Goal: Task Accomplishment & Management: Complete application form

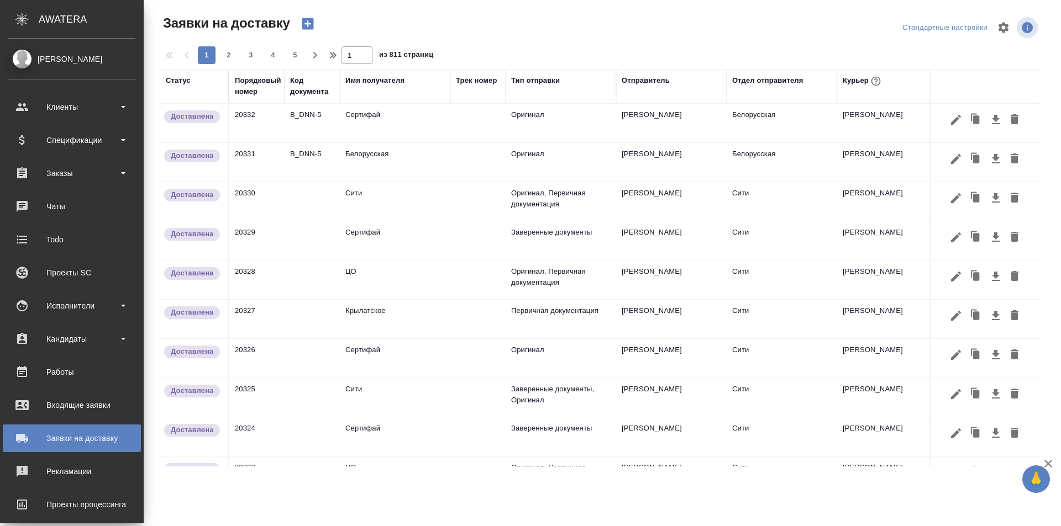
click at [64, 442] on div "Заявки на доставку" at bounding box center [71, 438] width 127 height 17
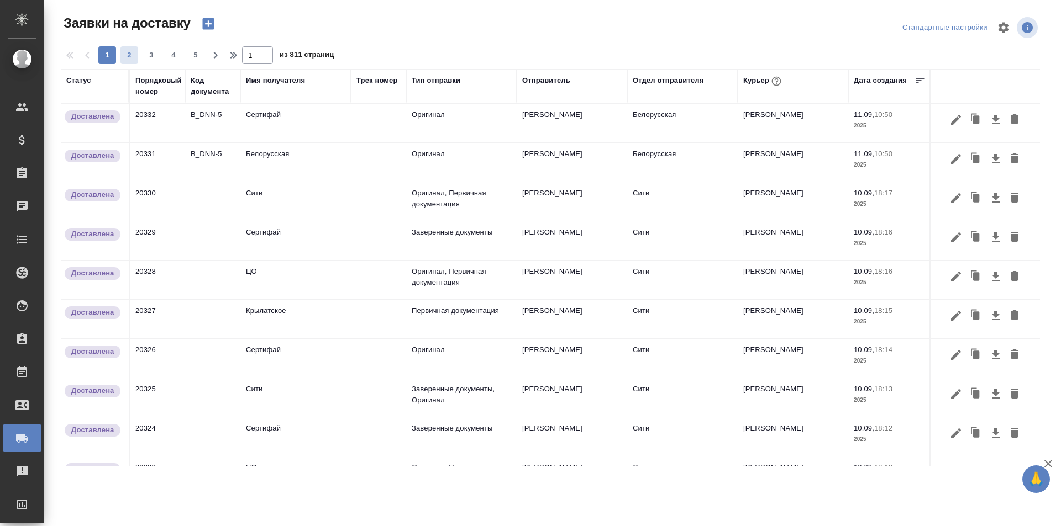
click at [126, 59] on span "2" at bounding box center [129, 55] width 18 height 11
type input "2"
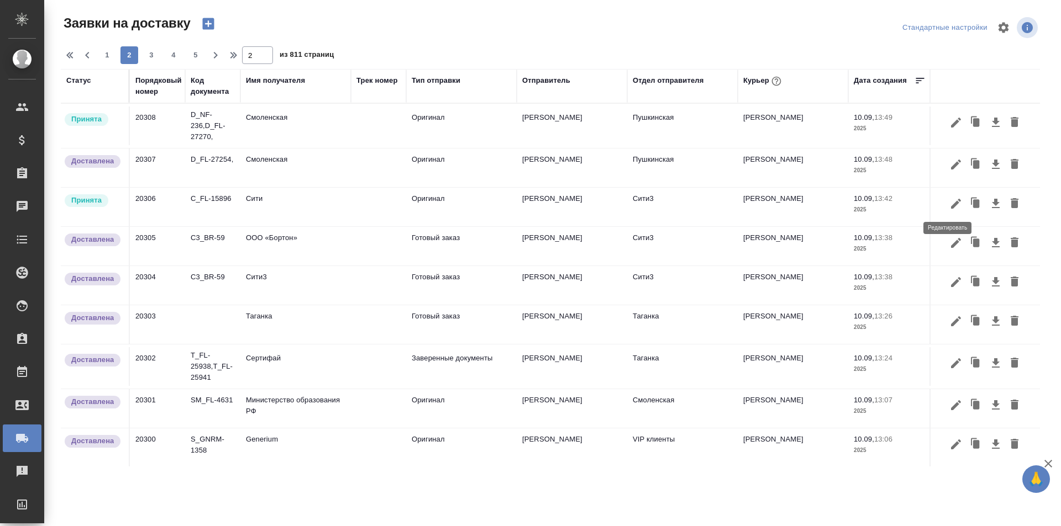
click at [949, 205] on icon "button" at bounding box center [955, 203] width 13 height 13
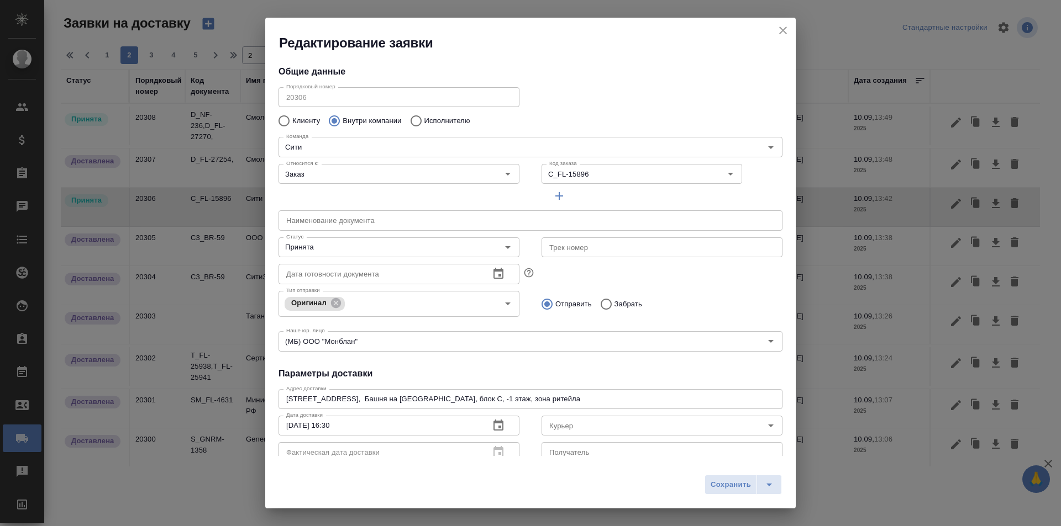
type input "[PERSON_NAME]"
click at [325, 250] on input "Принята" at bounding box center [380, 247] width 197 height 13
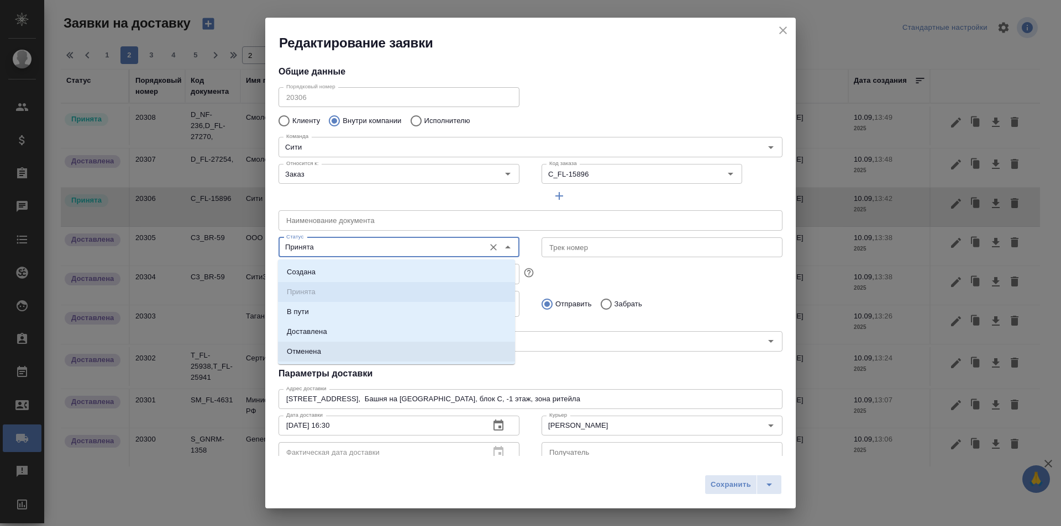
click at [354, 333] on li "Доставлена" at bounding box center [396, 332] width 237 height 20
type input "Доставлена"
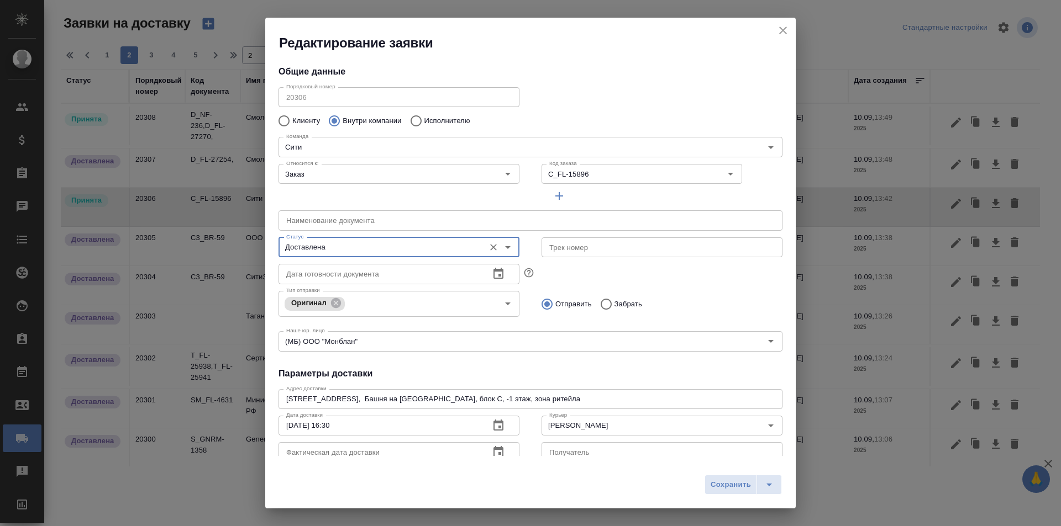
click at [497, 446] on icon "button" at bounding box center [498, 452] width 13 height 13
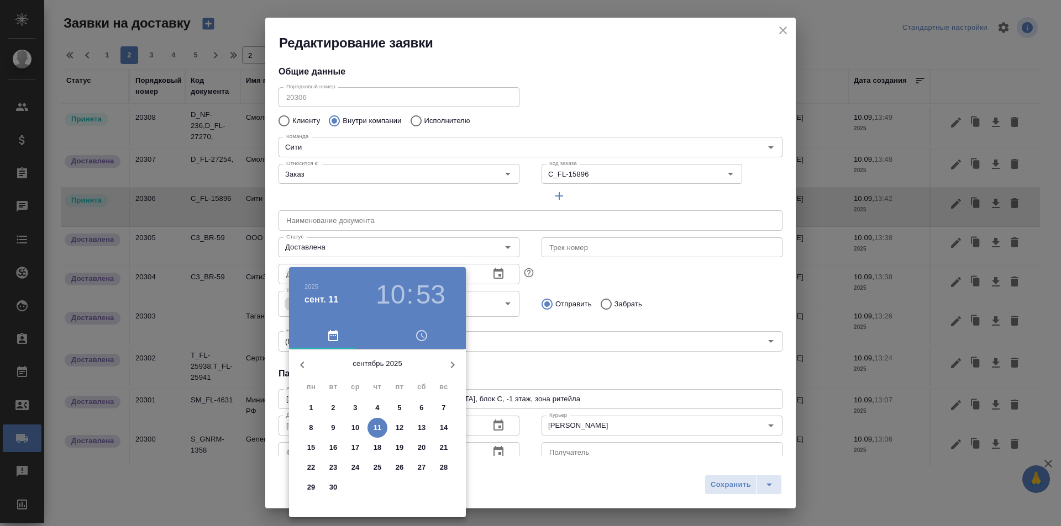
click at [357, 428] on p "10" at bounding box center [355, 428] width 8 height 11
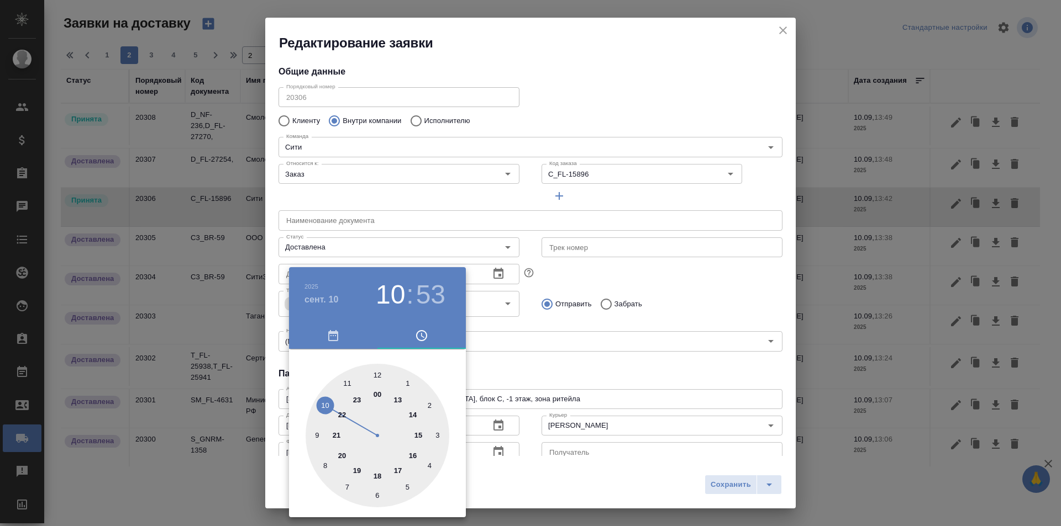
click at [415, 450] on div at bounding box center [377, 436] width 144 height 144
type input "10.09.2025 16:53"
drag, startPoint x: 696, startPoint y: 473, endPoint x: 734, endPoint y: 483, distance: 39.0
click at [697, 473] on div at bounding box center [530, 263] width 1061 height 526
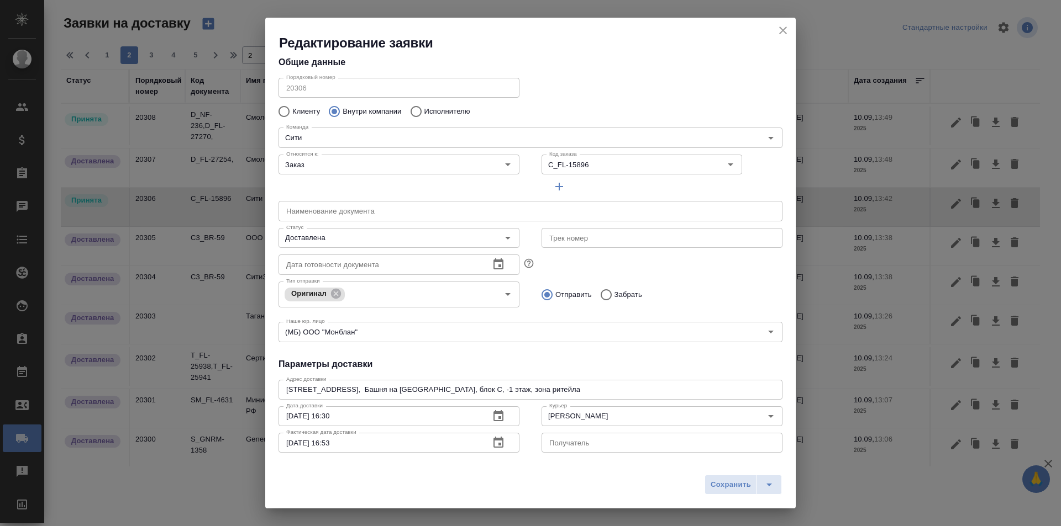
click at [734, 483] on span "Сохранить" at bounding box center [730, 485] width 40 height 13
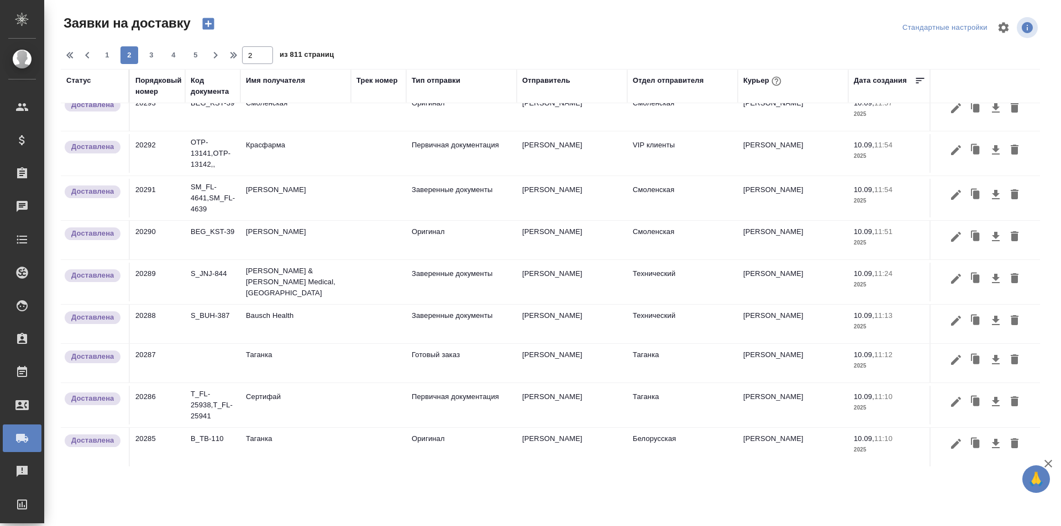
scroll to position [687, 0]
click at [155, 60] on span "3" at bounding box center [152, 55] width 18 height 11
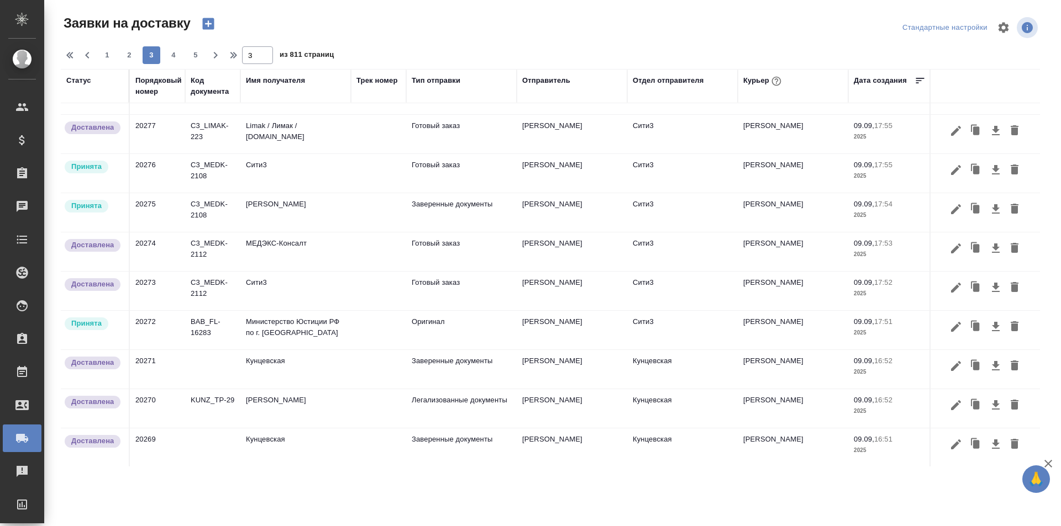
scroll to position [261, 0]
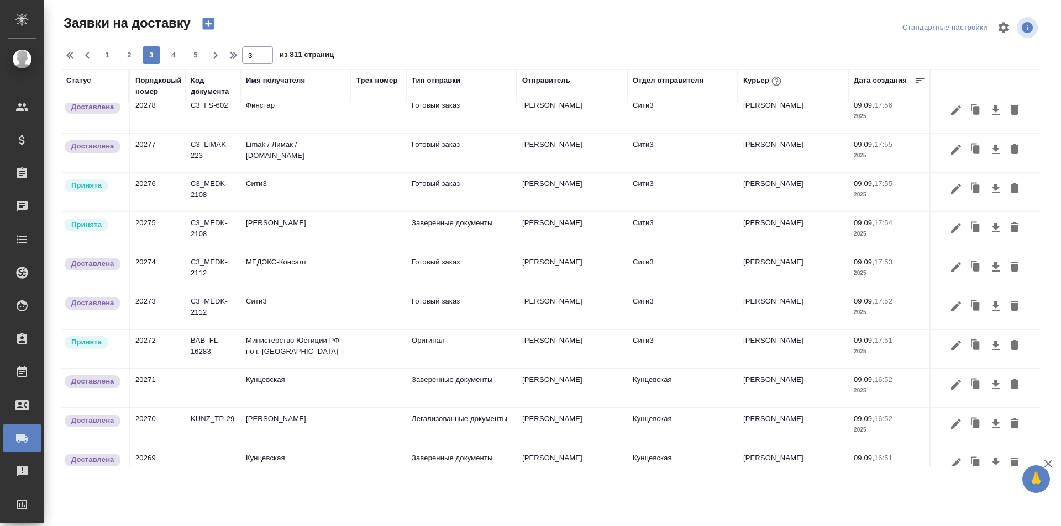
click at [162, 86] on div "Порядковый номер" at bounding box center [158, 86] width 46 height 22
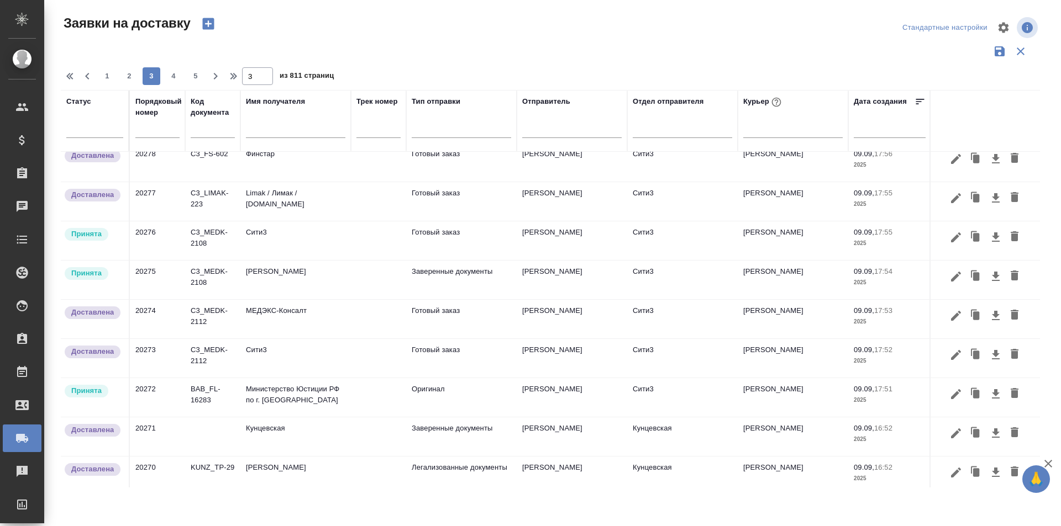
scroll to position [289, 0]
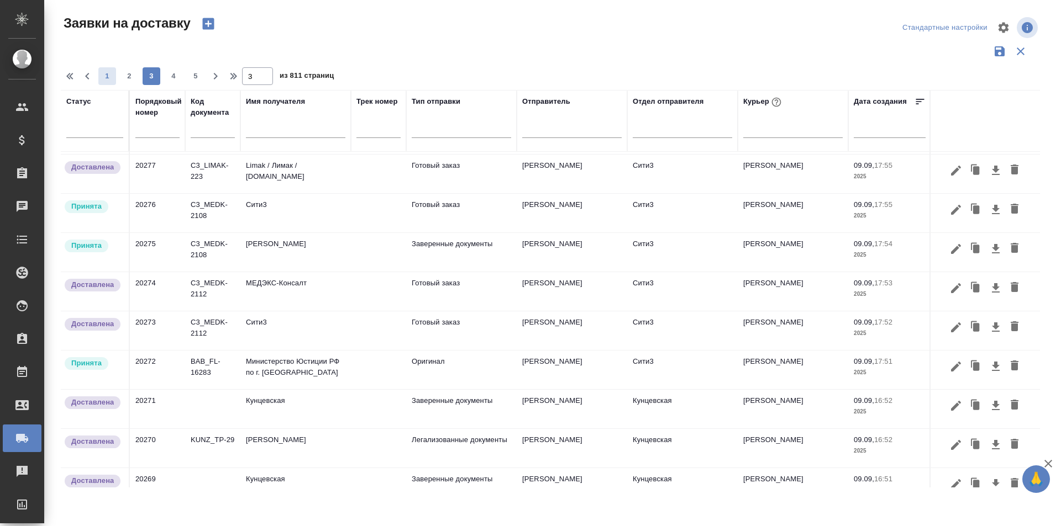
click at [99, 79] on span "1" at bounding box center [107, 76] width 18 height 11
type input "1"
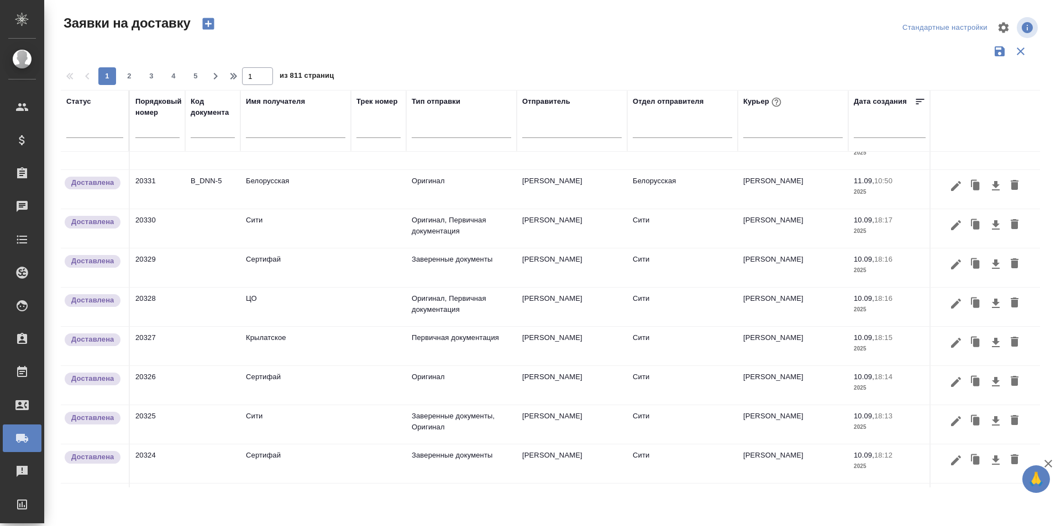
scroll to position [0, 0]
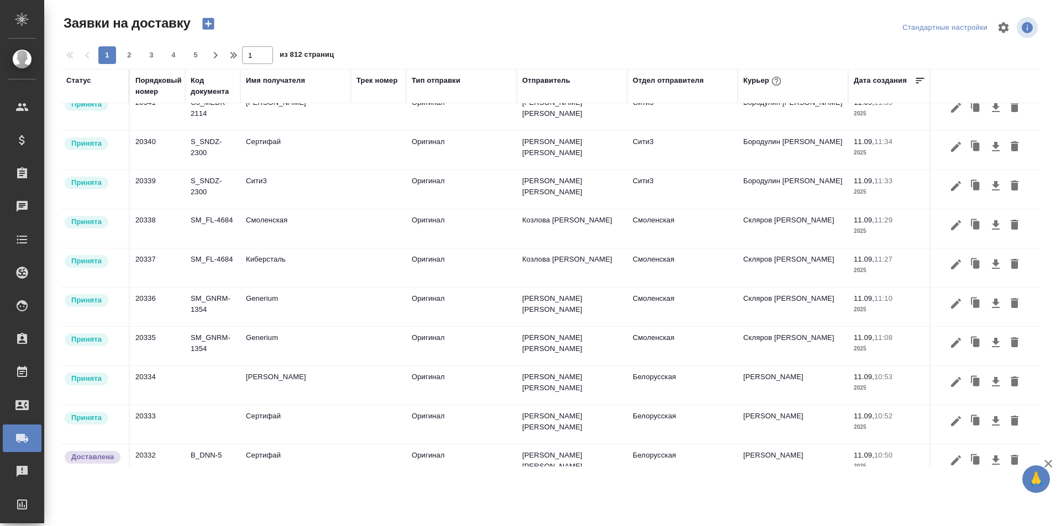
scroll to position [110, 0]
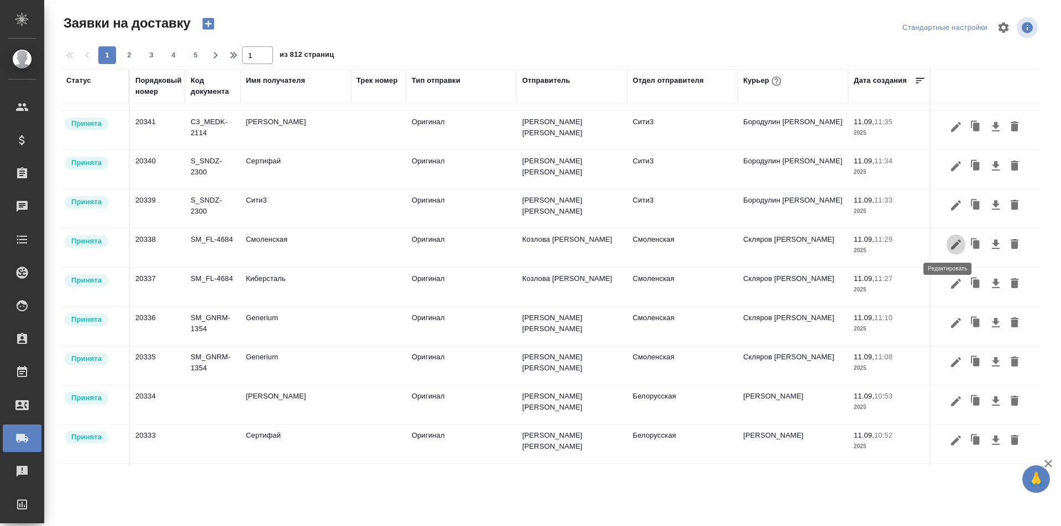
click at [951, 246] on icon "button" at bounding box center [955, 244] width 13 height 13
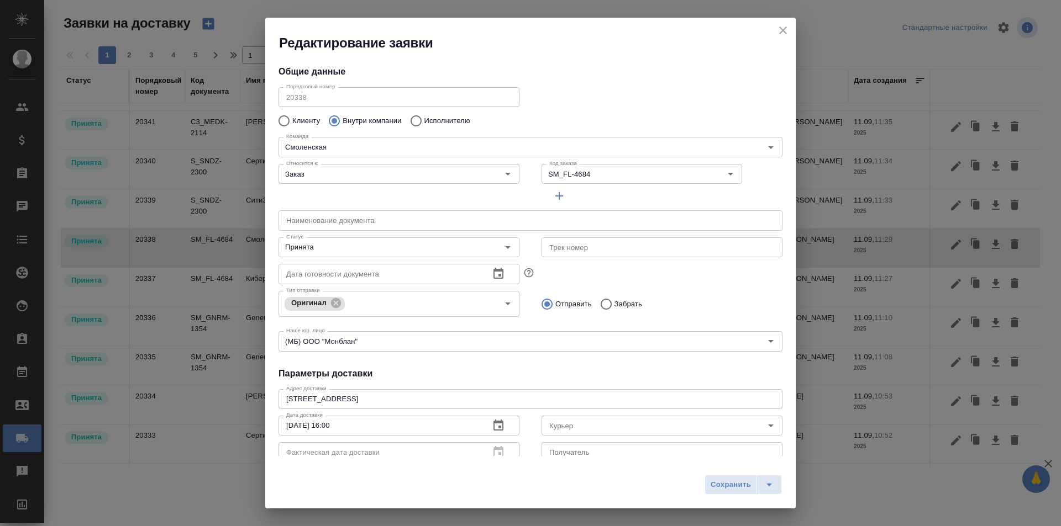
type input "Скляров [PERSON_NAME]"
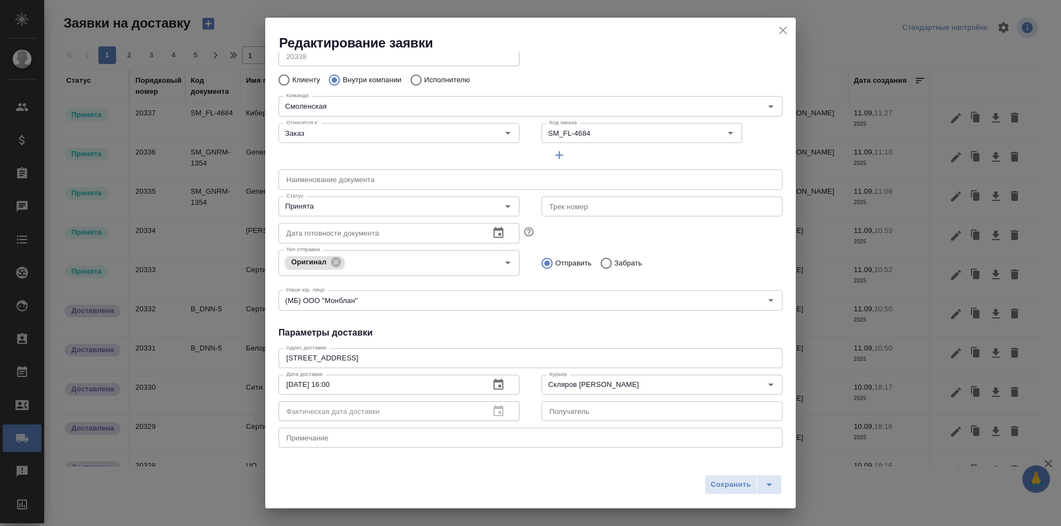
scroll to position [0, 0]
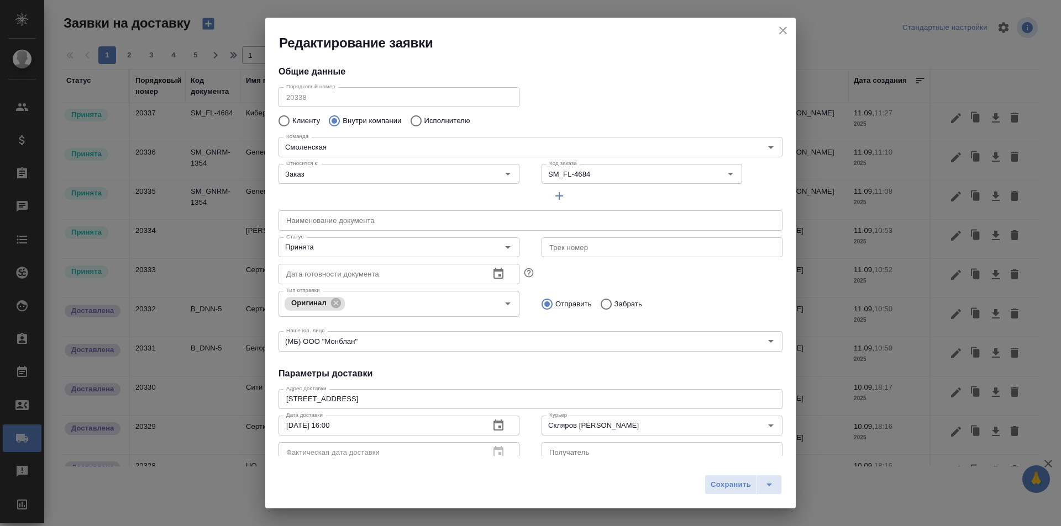
click at [781, 33] on icon "close" at bounding box center [783, 31] width 8 height 8
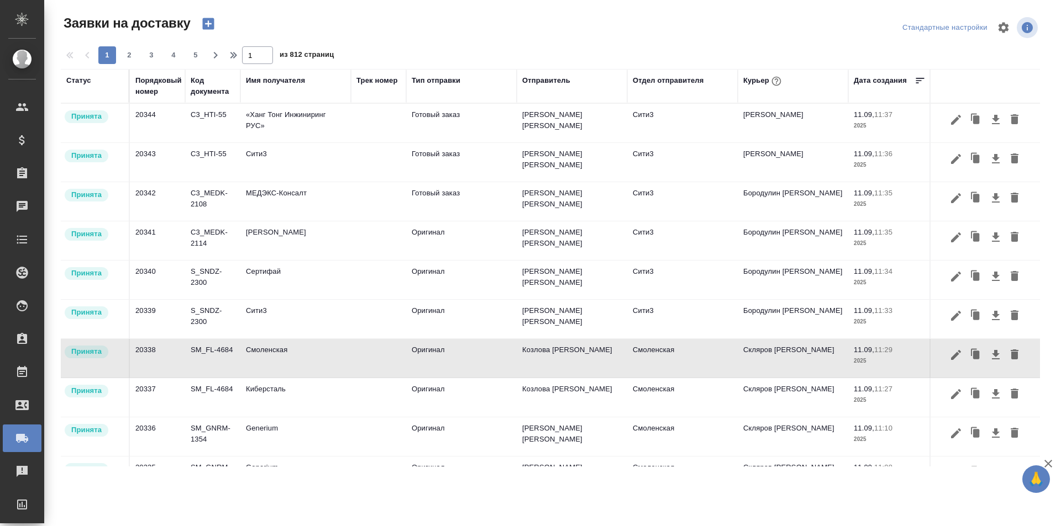
click at [213, 22] on icon "button" at bounding box center [208, 24] width 12 height 12
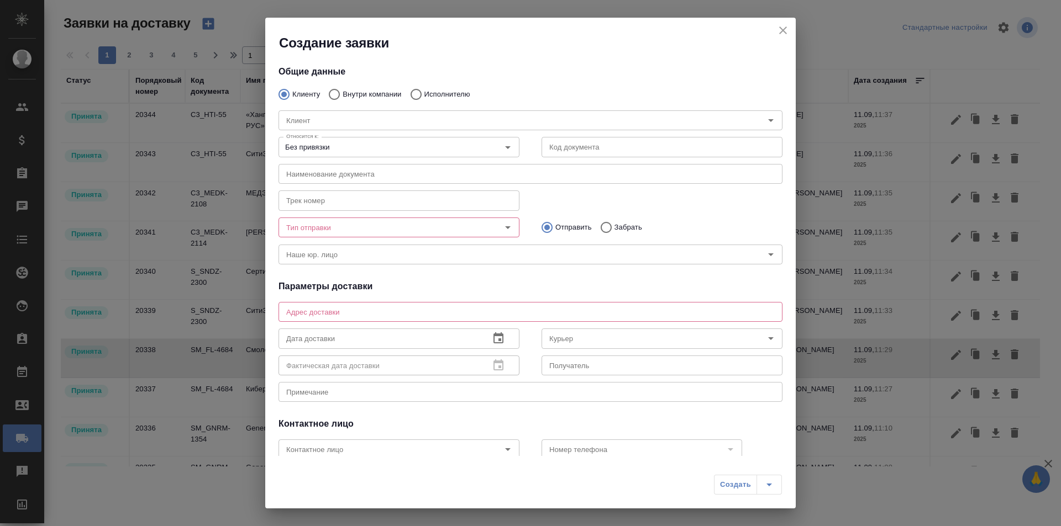
click at [361, 95] on div "[PERSON_NAME]" at bounding box center [530, 119] width 526 height 49
click at [330, 95] on input "Внутри компании" at bounding box center [333, 94] width 20 height 23
radio input "true"
click at [342, 122] on input "Команда" at bounding box center [512, 120] width 460 height 13
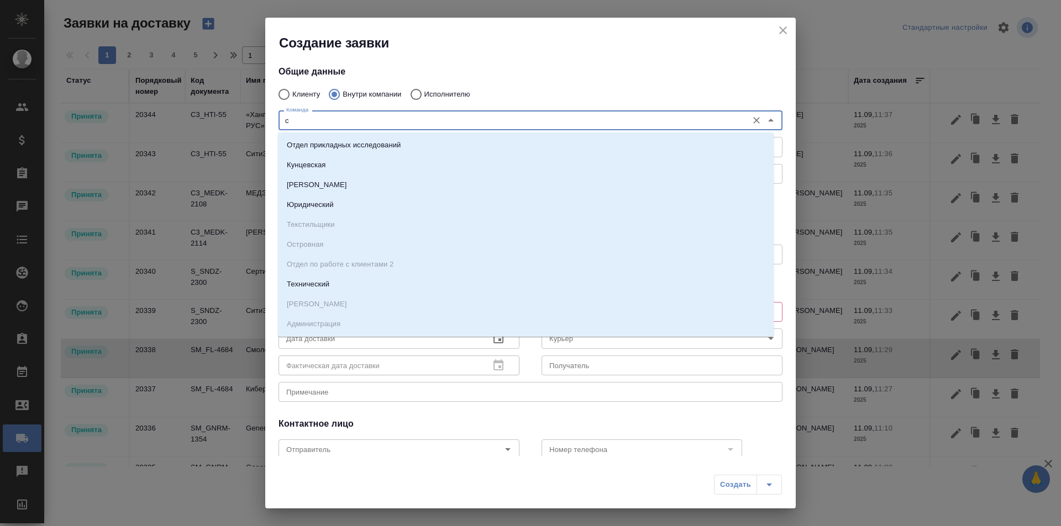
type input "си"
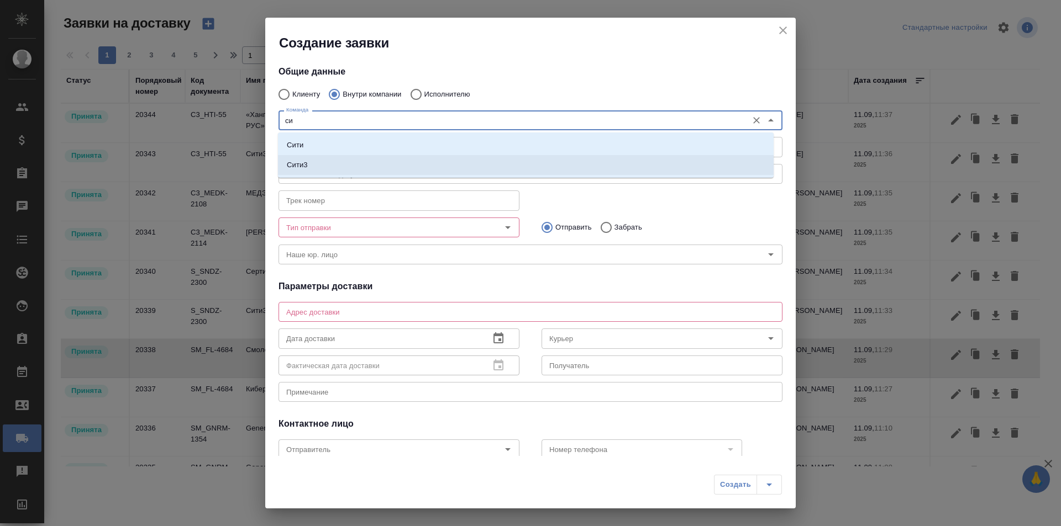
click at [357, 167] on li "Сити3" at bounding box center [525, 165] width 495 height 20
type textarea "[STREET_ADDRESS]"
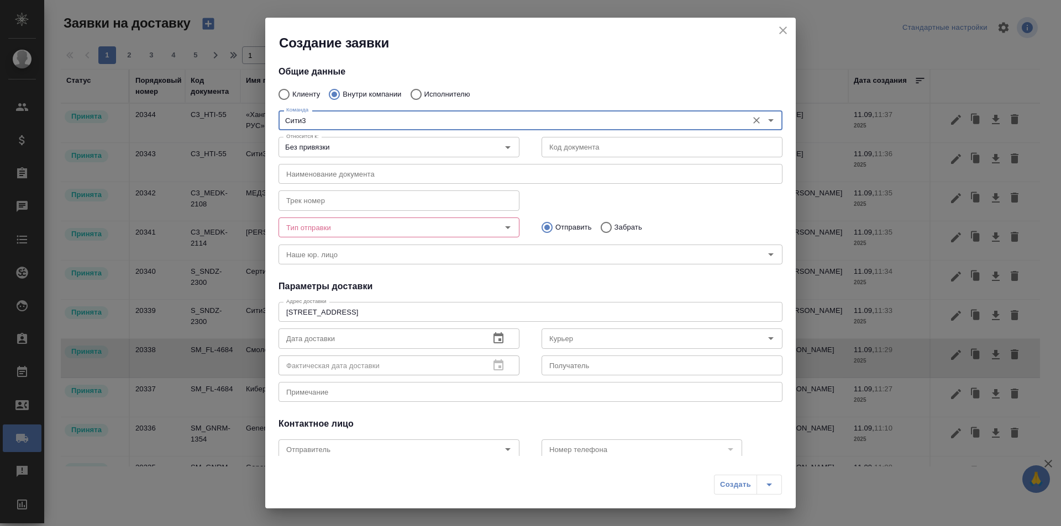
type input "Сити3"
click at [413, 231] on input "Тип отправки" at bounding box center [380, 227] width 197 height 13
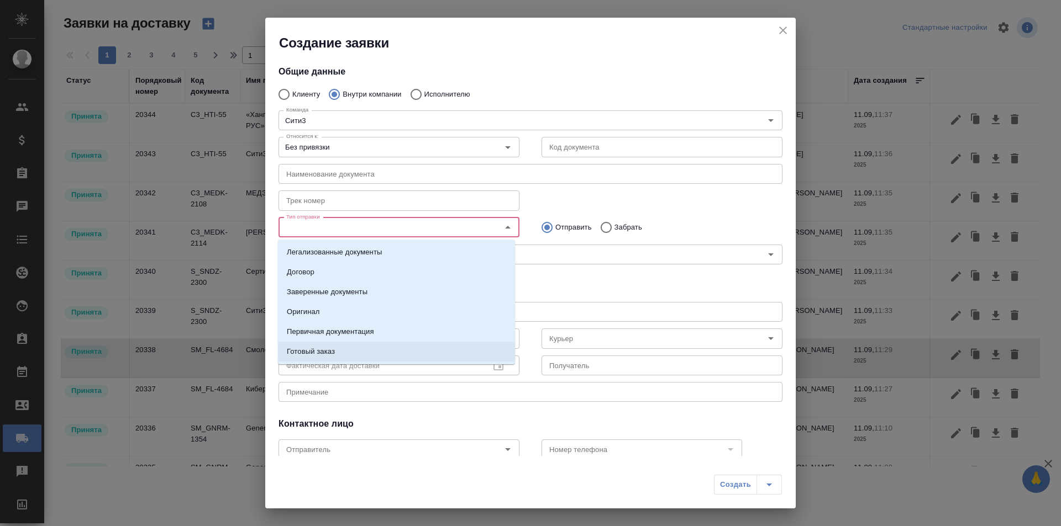
click at [386, 346] on li "Готовый заказ" at bounding box center [396, 352] width 237 height 20
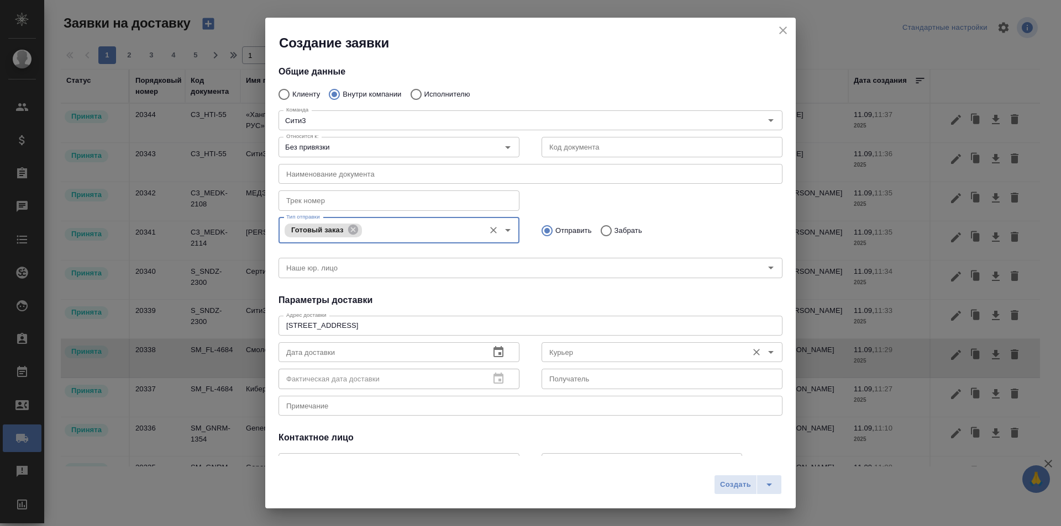
click at [559, 352] on input "Курьер" at bounding box center [643, 352] width 197 height 13
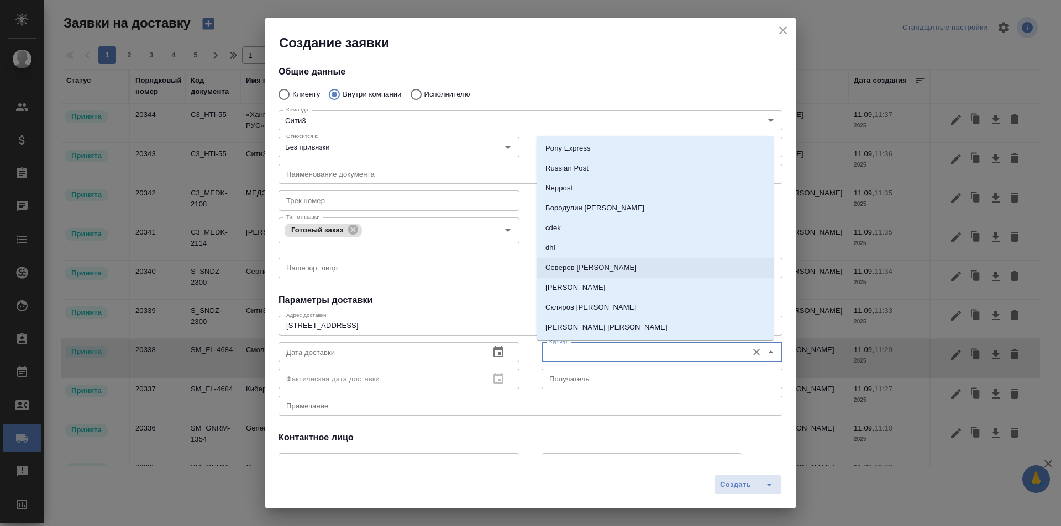
click at [582, 263] on p "Северов [PERSON_NAME]" at bounding box center [590, 267] width 91 height 11
type input "Северов [PERSON_NAME]"
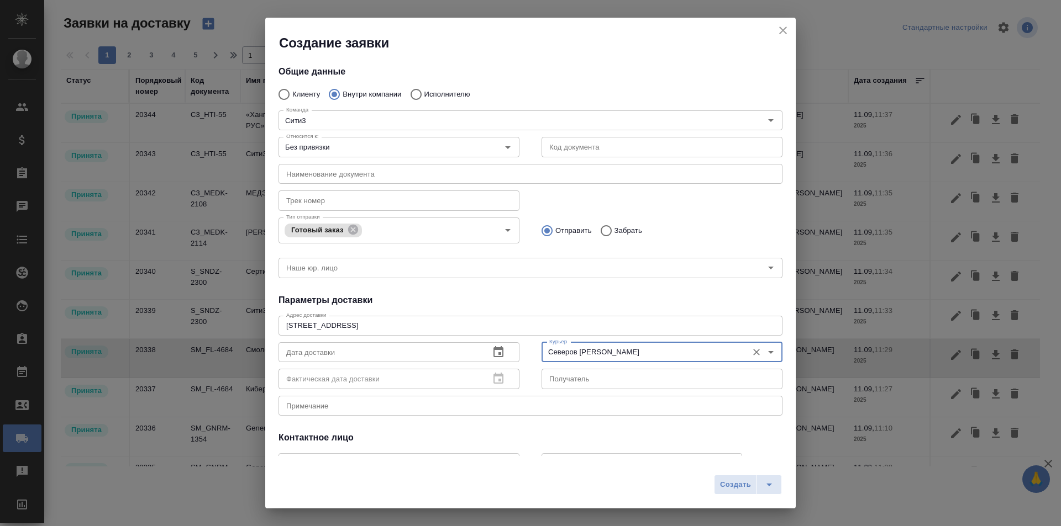
click at [419, 180] on input "text" at bounding box center [530, 174] width 504 height 20
type input "Картридж"
click at [562, 194] on div "Трек номер Трек номер" at bounding box center [530, 199] width 526 height 49
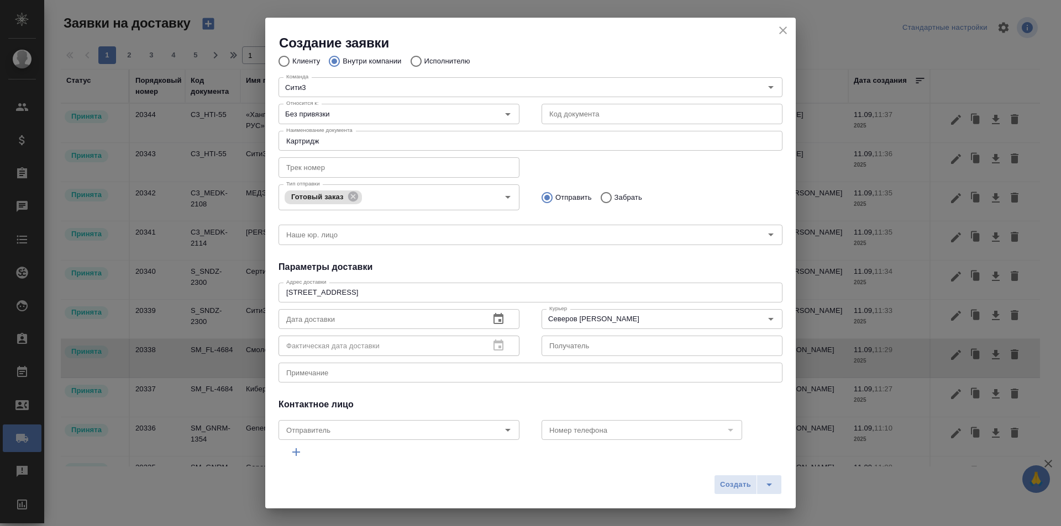
scroll to position [55, 0]
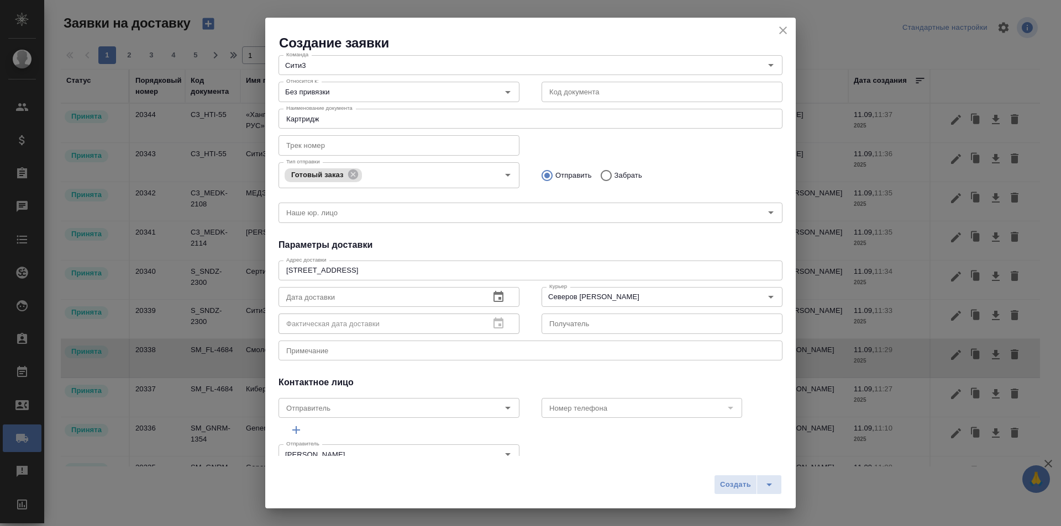
click at [415, 350] on textarea at bounding box center [530, 350] width 488 height 8
type textarea "ЦО - Бутырка (передать картридж)"
click at [747, 484] on span "Создать" at bounding box center [735, 485] width 31 height 13
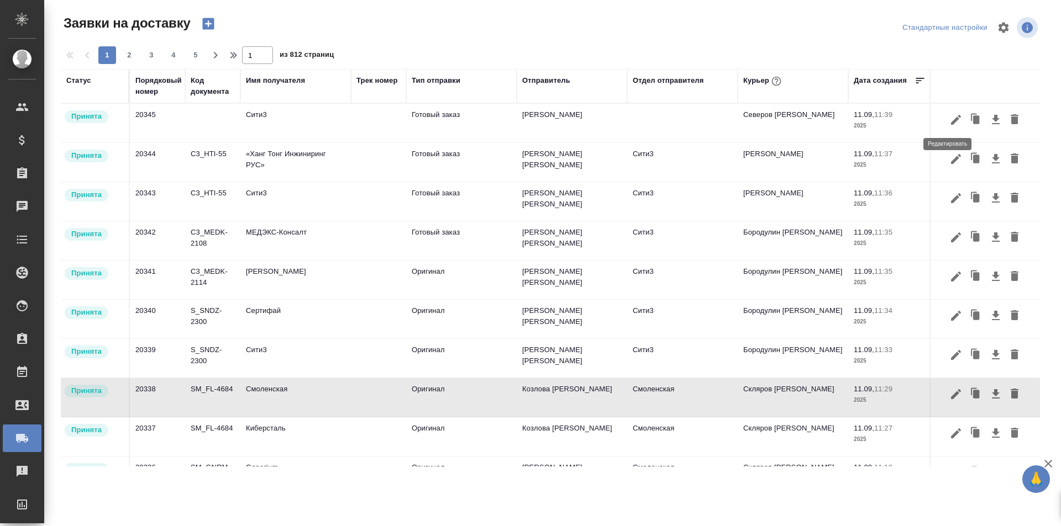
click at [949, 123] on icon "button" at bounding box center [955, 119] width 13 height 13
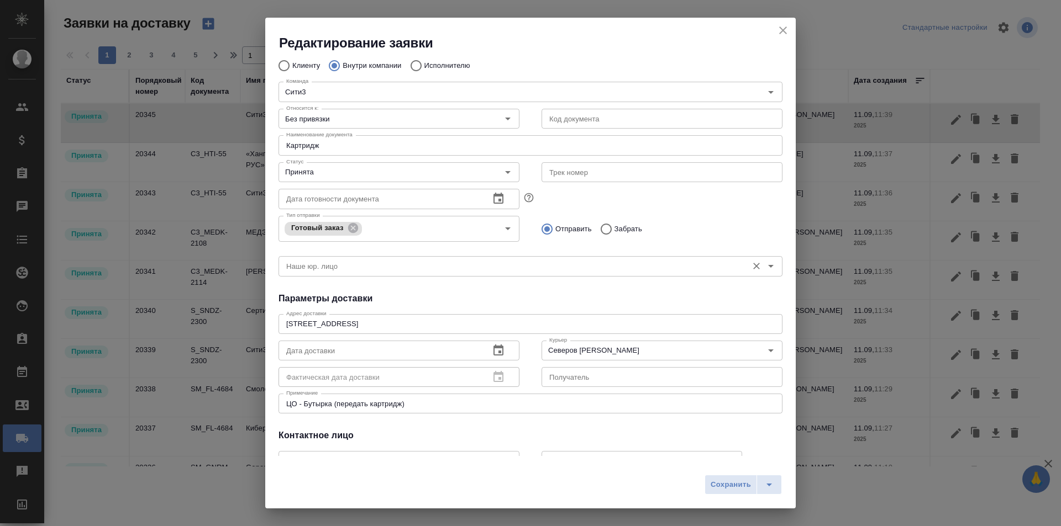
click at [406, 275] on div "Наше юр. лицо" at bounding box center [530, 266] width 504 height 20
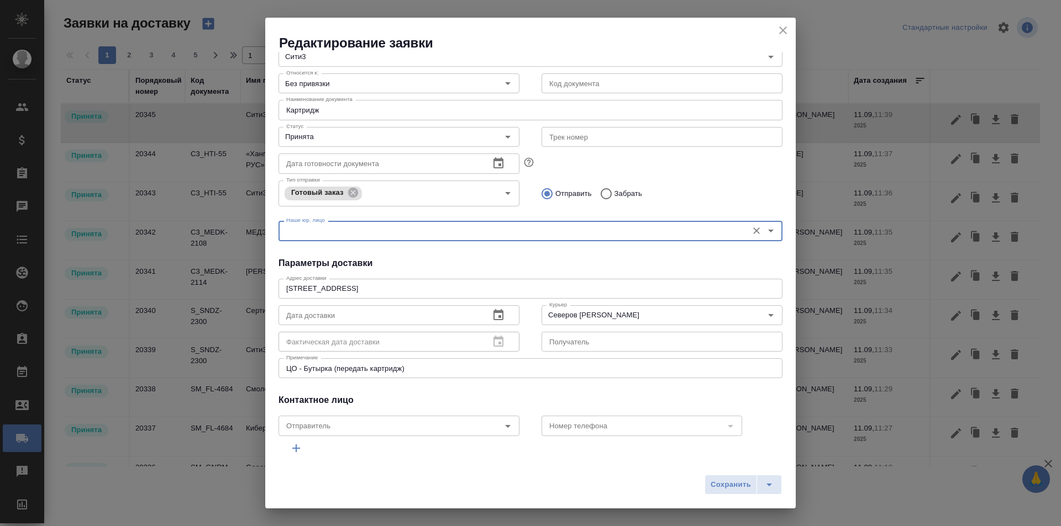
scroll to position [130, 0]
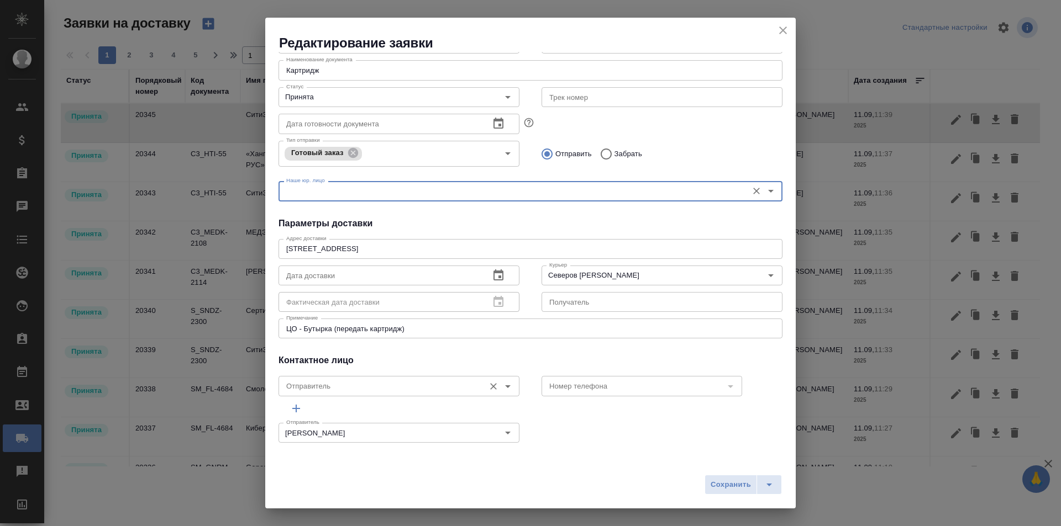
click at [402, 387] on input "Отправитель" at bounding box center [380, 385] width 197 height 13
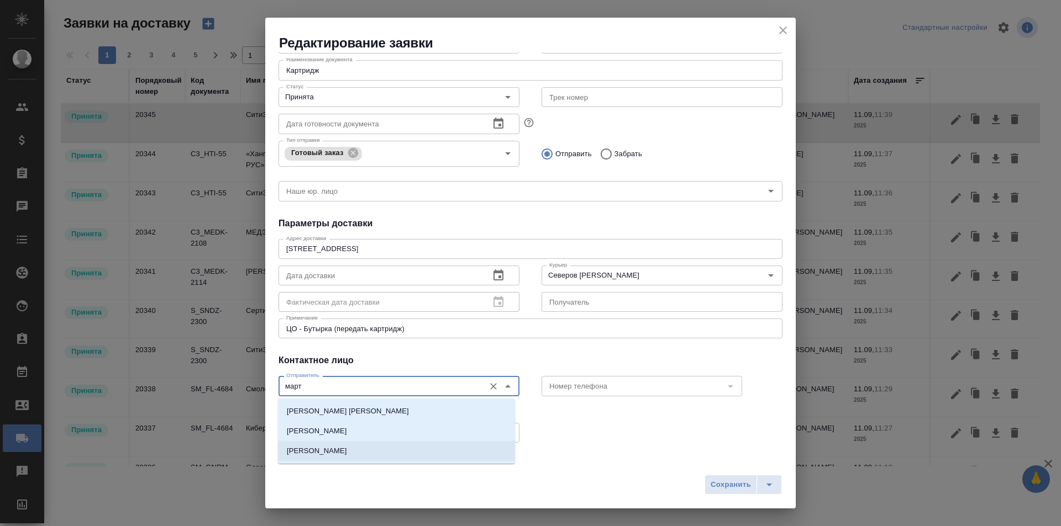
click at [389, 450] on li "[PERSON_NAME]" at bounding box center [396, 451] width 237 height 20
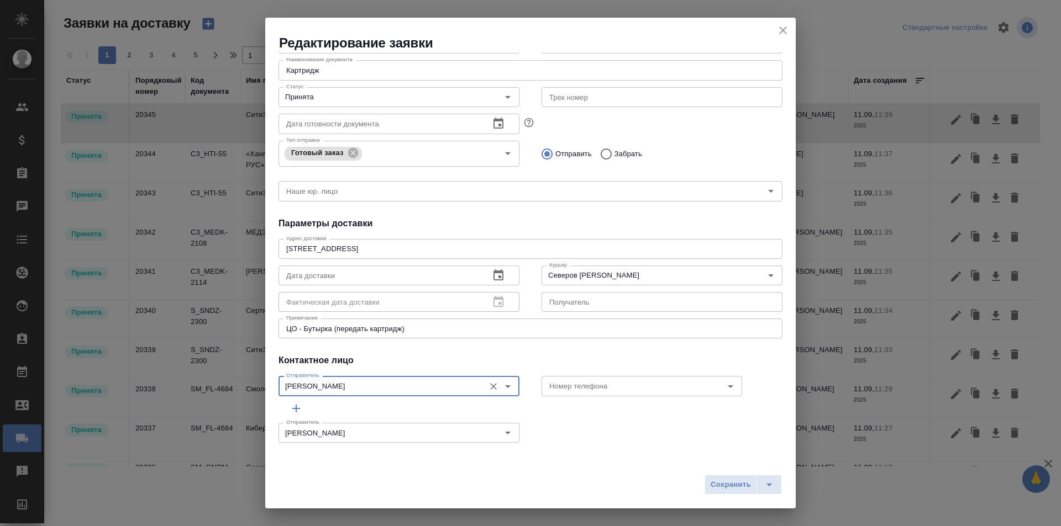
click at [581, 421] on div "Отправитель [PERSON_NAME] [PERSON_NAME]" at bounding box center [530, 432] width 526 height 49
click at [505, 387] on icon "Open" at bounding box center [508, 387] width 6 height 3
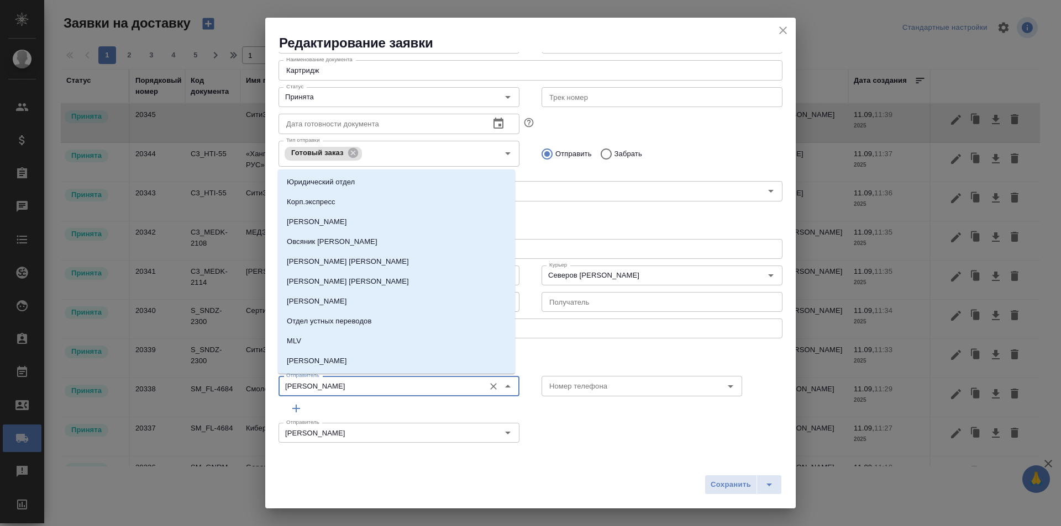
type input "т"
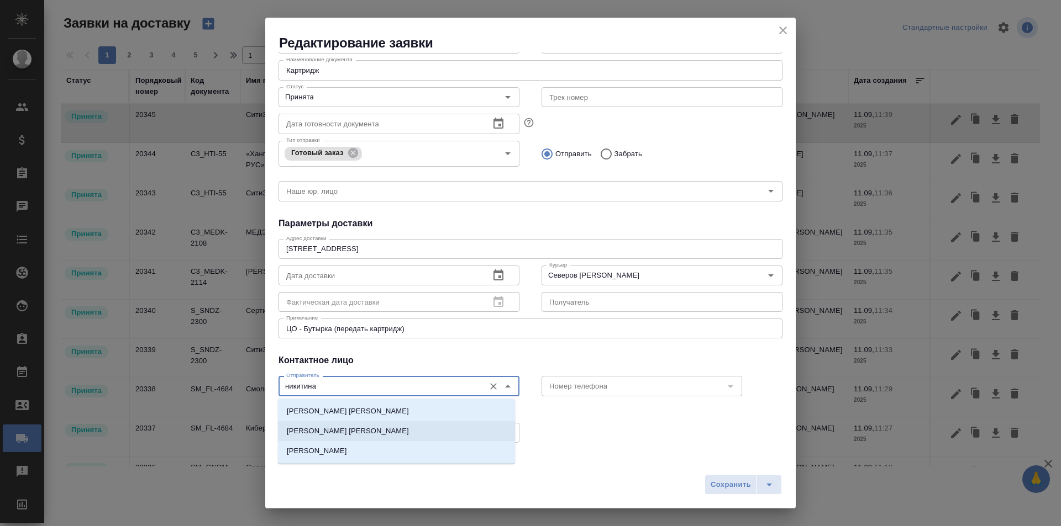
click at [389, 428] on li "[PERSON_NAME] [PERSON_NAME]" at bounding box center [396, 431] width 237 height 20
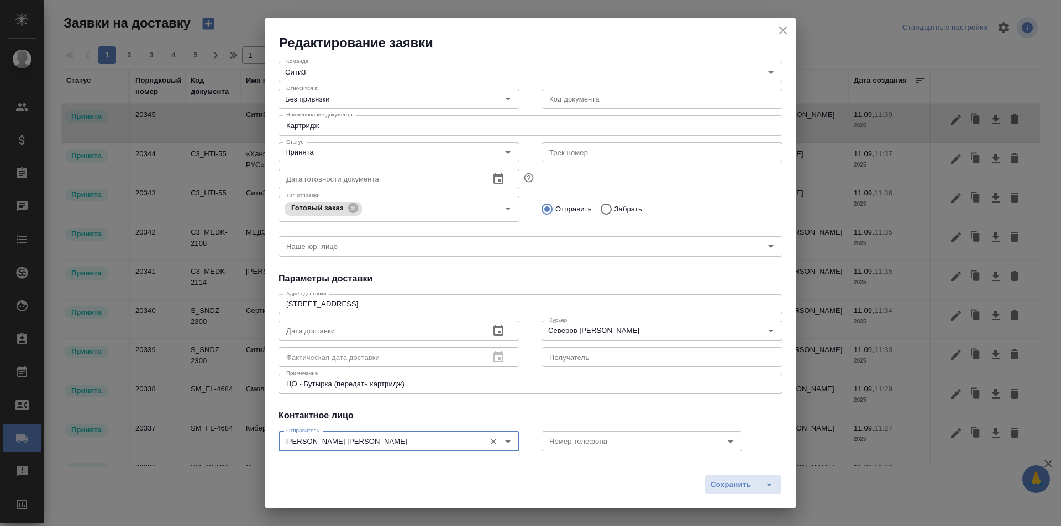
scroll to position [20, 0]
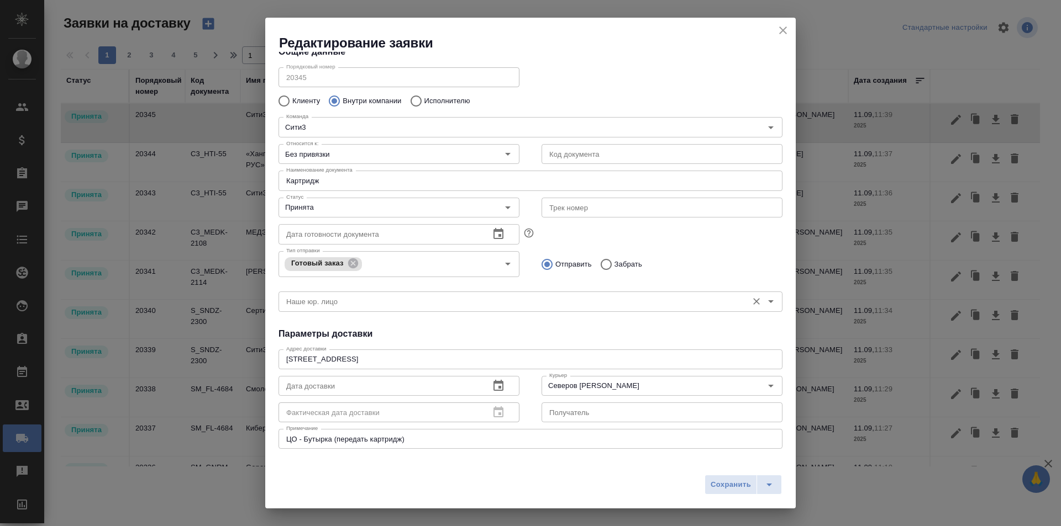
type input "[PERSON_NAME] [PERSON_NAME]"
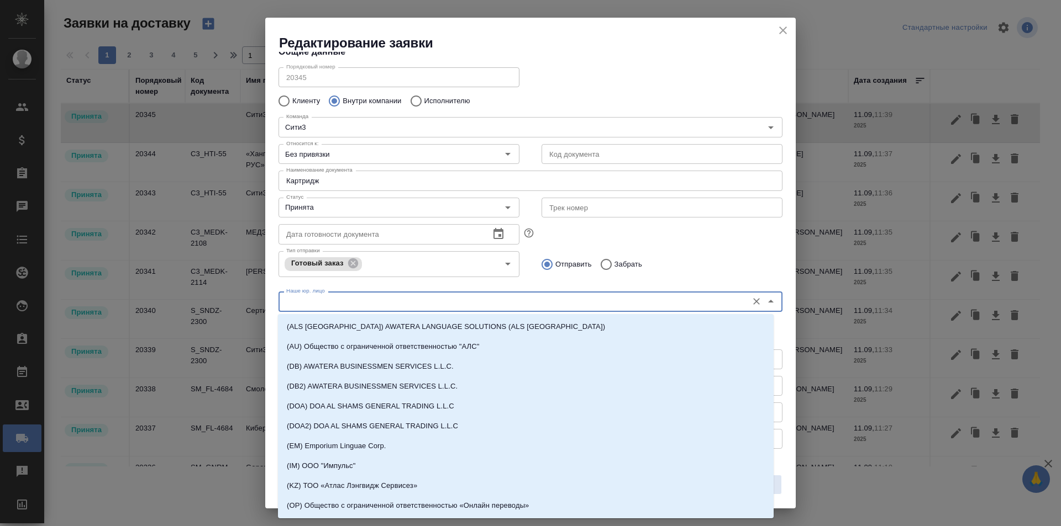
click at [453, 305] on input "Наше юр. лицо" at bounding box center [512, 301] width 460 height 13
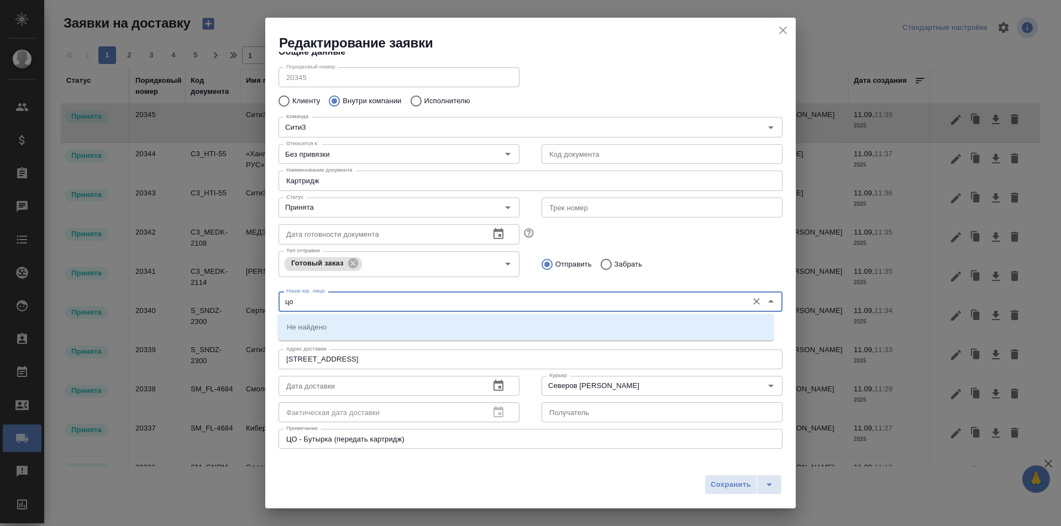
type input "ц"
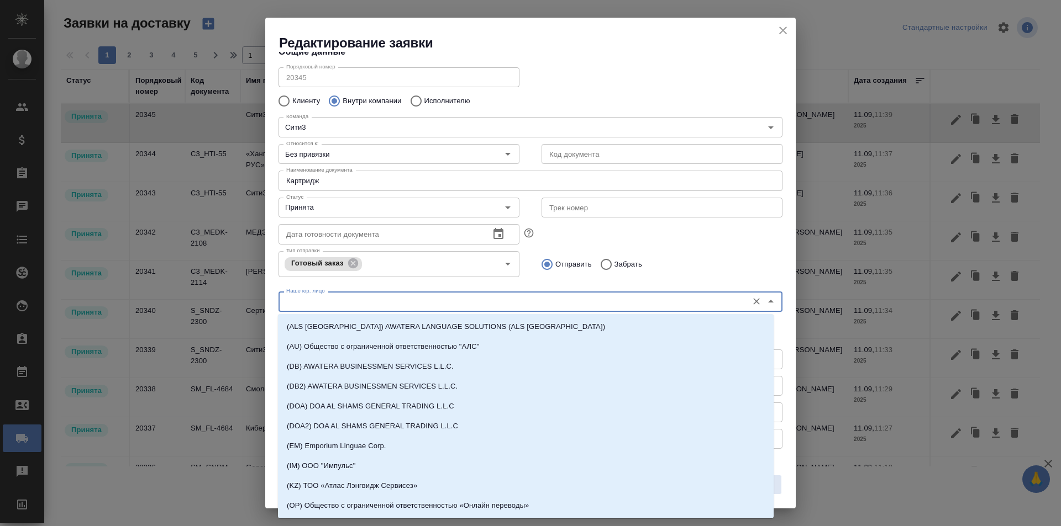
click at [673, 230] on div "Дата готовности документа Дата готовности документа" at bounding box center [530, 233] width 526 height 49
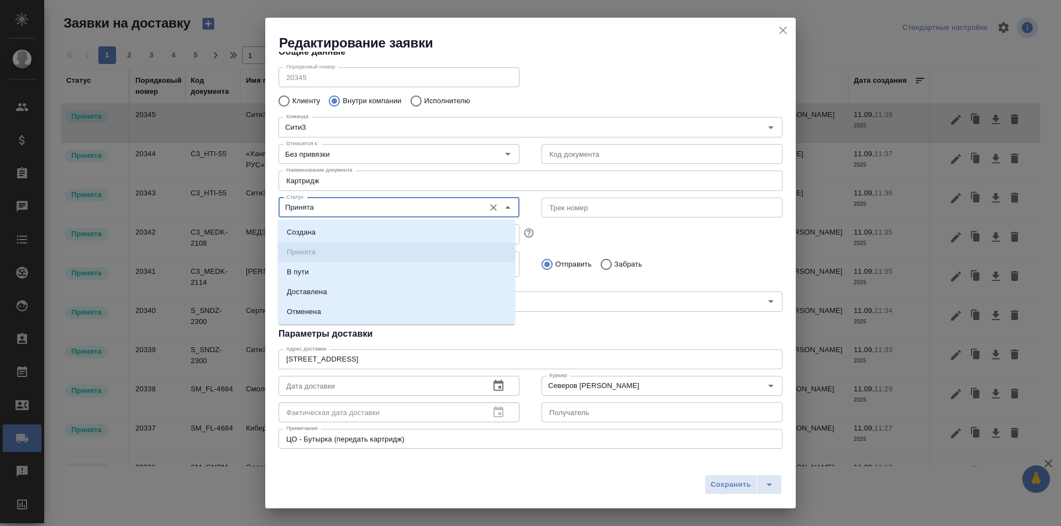
click at [420, 209] on input "Принята" at bounding box center [380, 207] width 197 height 13
click at [365, 291] on li "Доставлена" at bounding box center [396, 292] width 237 height 20
type input "Доставлена"
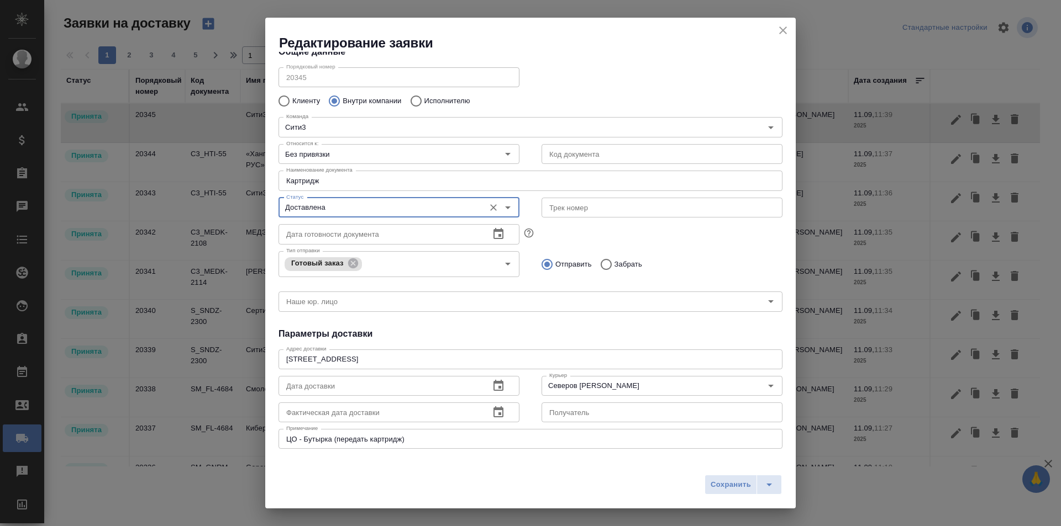
click at [492, 408] on icon "button" at bounding box center [498, 412] width 13 height 13
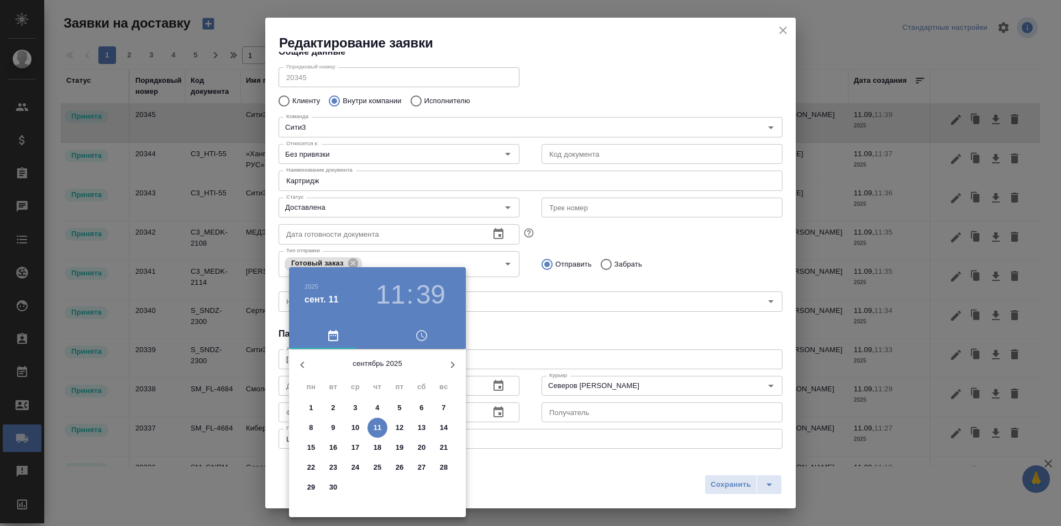
click at [631, 332] on div at bounding box center [530, 263] width 1061 height 526
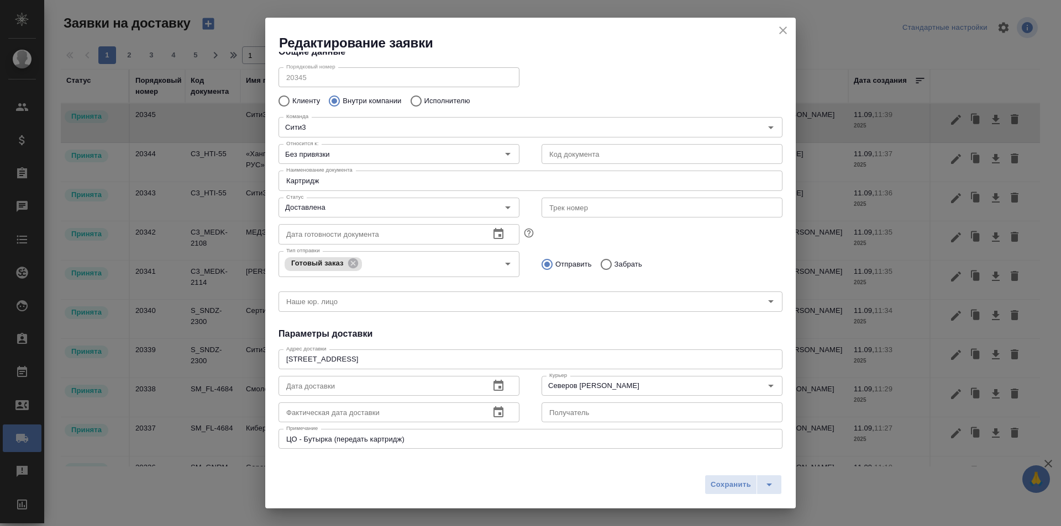
click at [625, 326] on div "Общие данные Порядковый номер 20345 Порядковый номер Клиенту Внутри компании Ис…" at bounding box center [530, 254] width 530 height 404
click at [492, 418] on icon "button" at bounding box center [498, 412] width 13 height 13
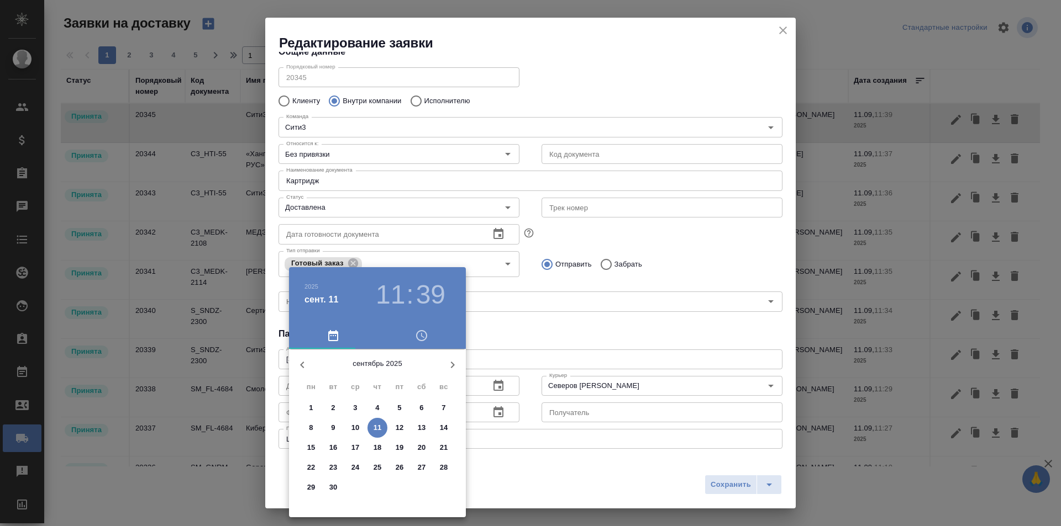
click at [378, 430] on p "11" at bounding box center [377, 428] width 8 height 11
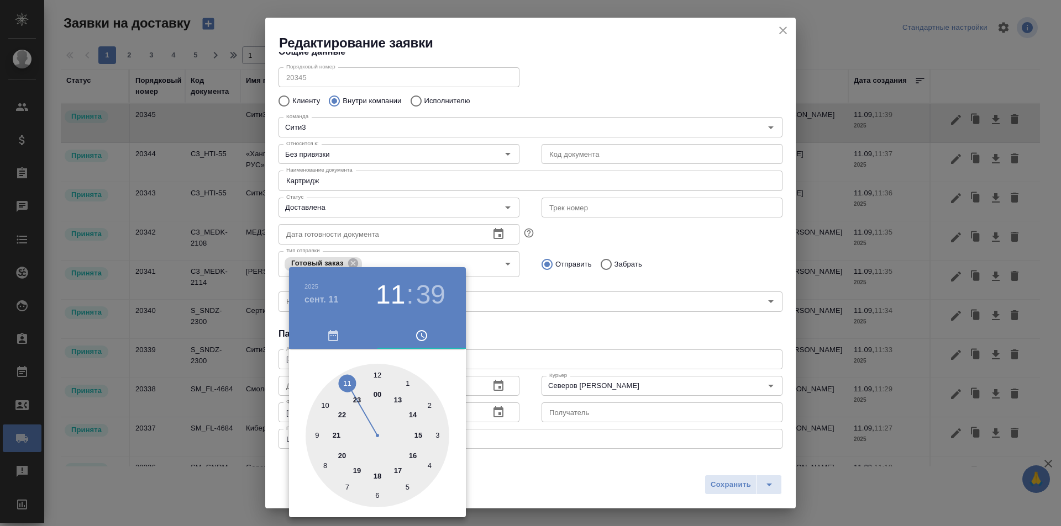
click at [345, 384] on div at bounding box center [377, 436] width 144 height 144
click at [434, 451] on div at bounding box center [377, 436] width 144 height 144
click at [439, 445] on div at bounding box center [377, 436] width 144 height 144
click at [442, 450] on div at bounding box center [377, 436] width 144 height 144
type input "[DATE] 11:17"
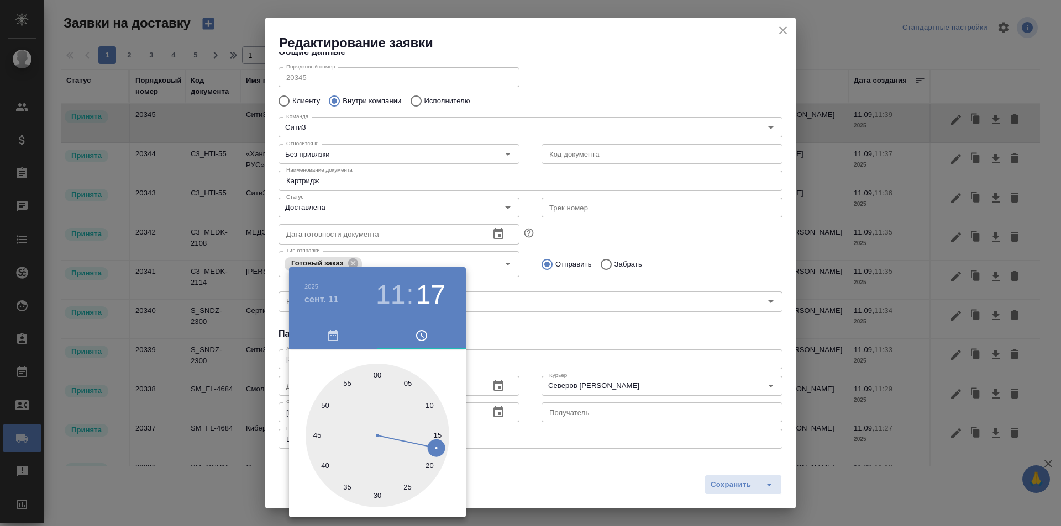
click at [540, 336] on div at bounding box center [530, 263] width 1061 height 526
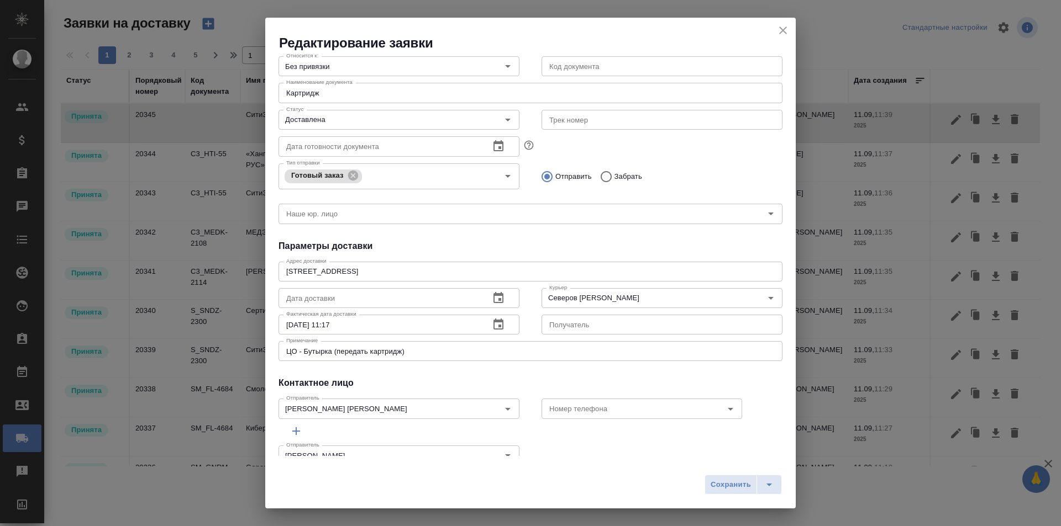
scroll to position [110, 0]
click at [732, 488] on span "Сохранить" at bounding box center [730, 485] width 40 height 13
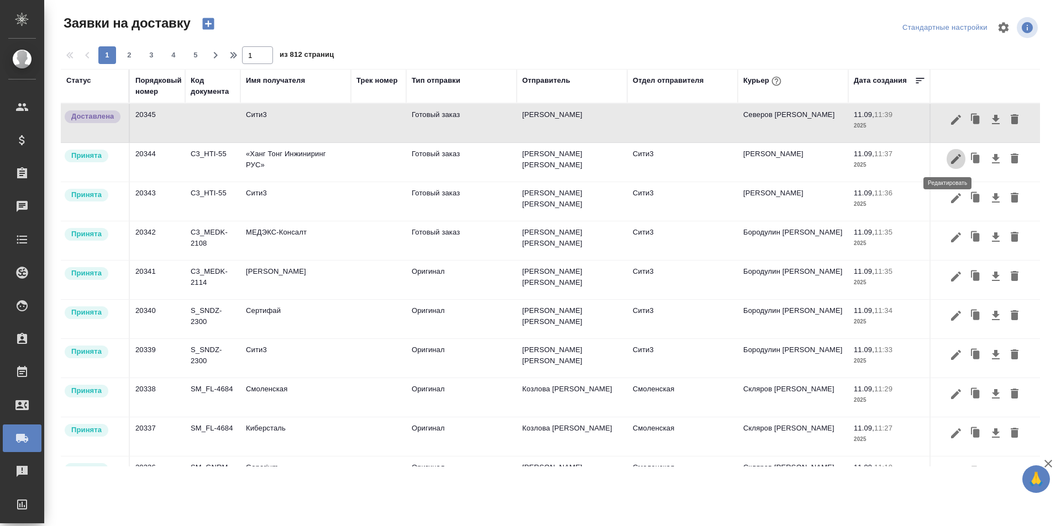
click at [951, 161] on icon "button" at bounding box center [956, 159] width 10 height 10
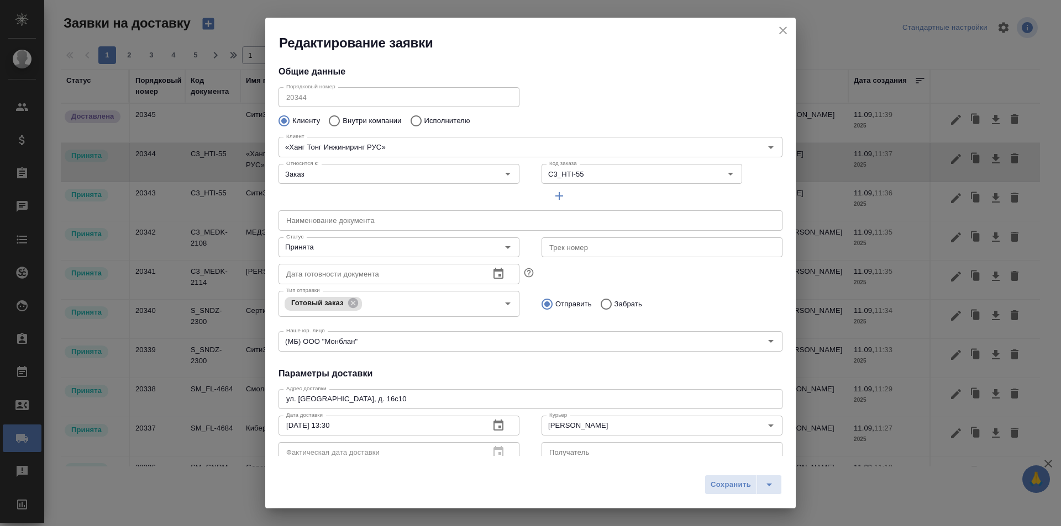
type input "Junbing Pu"
type input "89113010240"
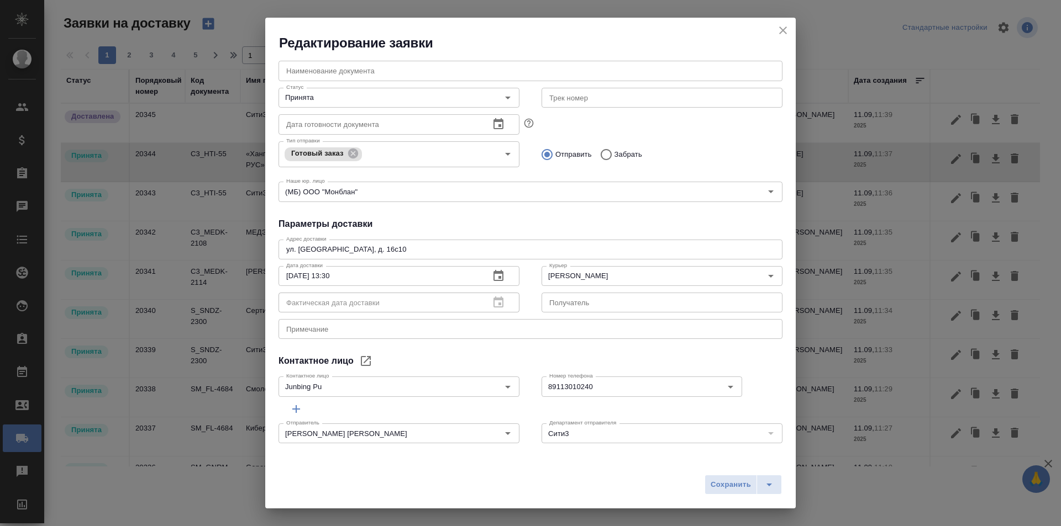
scroll to position [150, 0]
click at [781, 37] on button "close" at bounding box center [782, 30] width 17 height 17
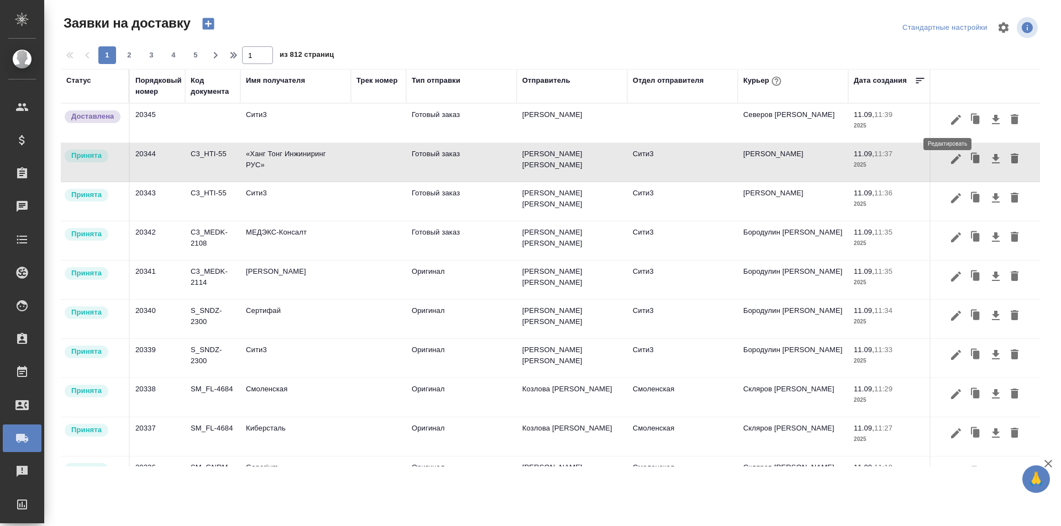
click at [951, 119] on icon "button" at bounding box center [956, 120] width 10 height 10
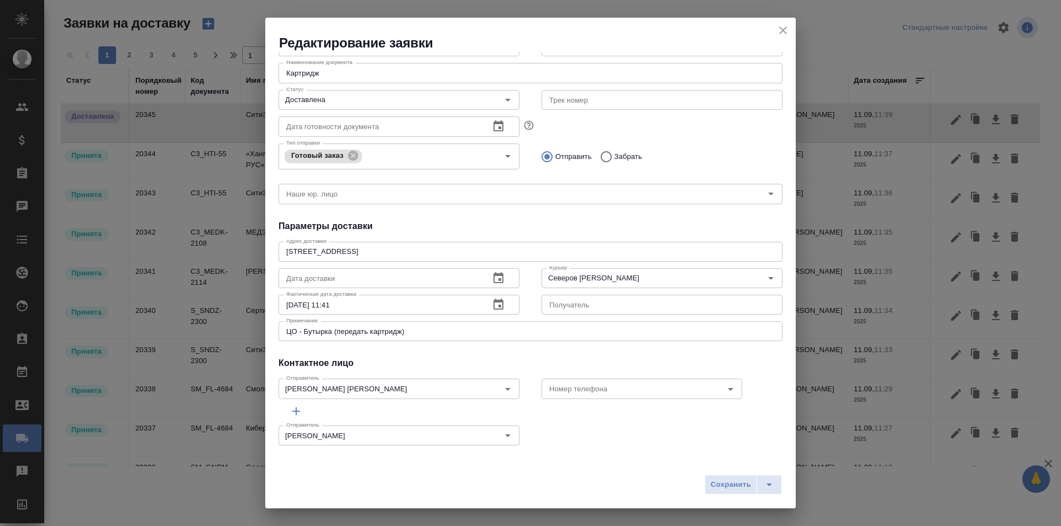
scroll to position [130, 0]
click at [505, 436] on icon "Open" at bounding box center [507, 432] width 13 height 13
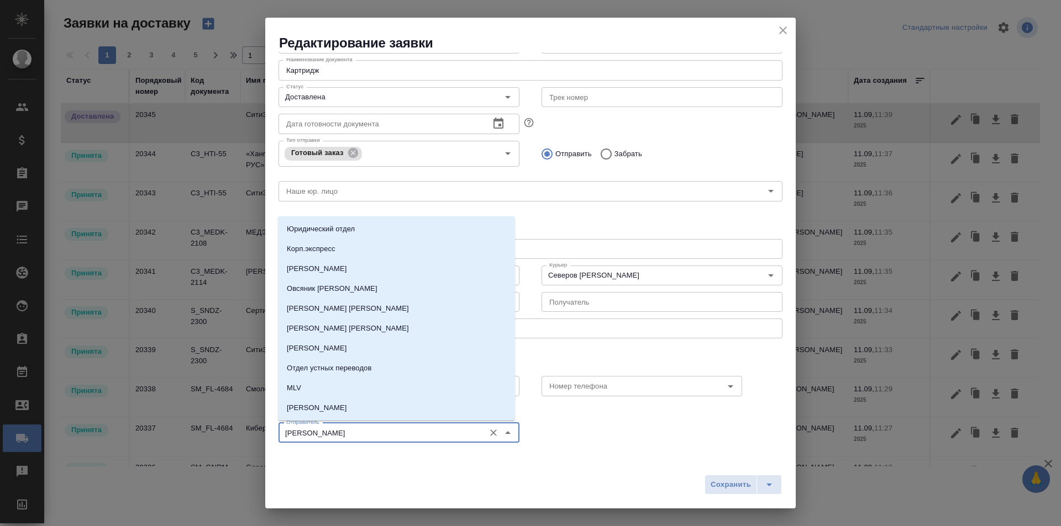
click at [608, 430] on div "Отправитель [PERSON_NAME] [PERSON_NAME]" at bounding box center [530, 432] width 526 height 49
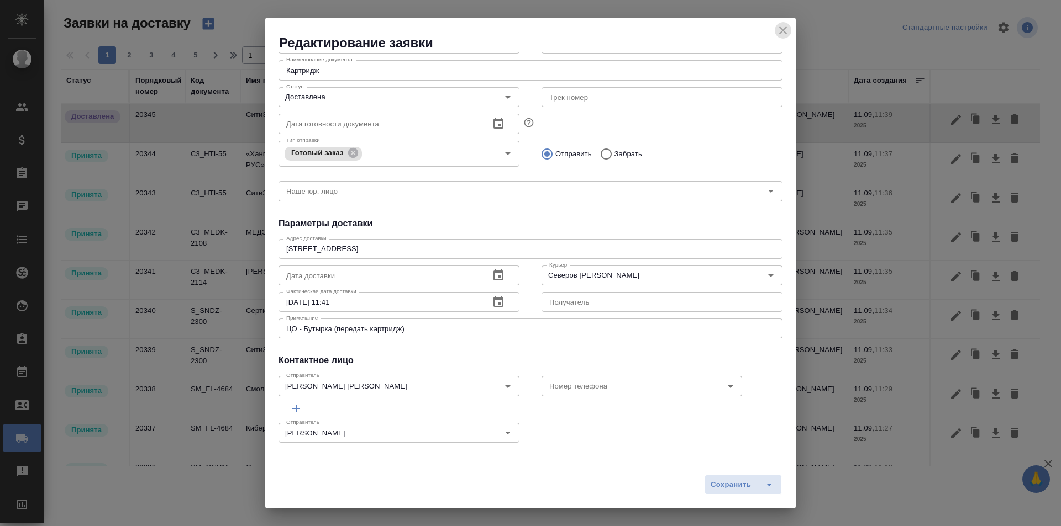
click at [782, 28] on icon "close" at bounding box center [782, 30] width 13 height 13
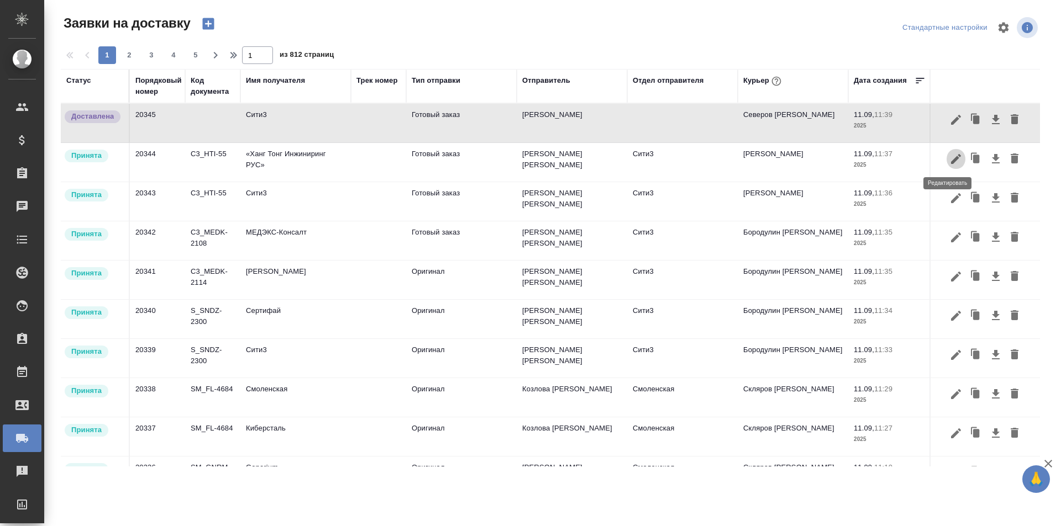
click at [949, 164] on icon "button" at bounding box center [955, 158] width 13 height 13
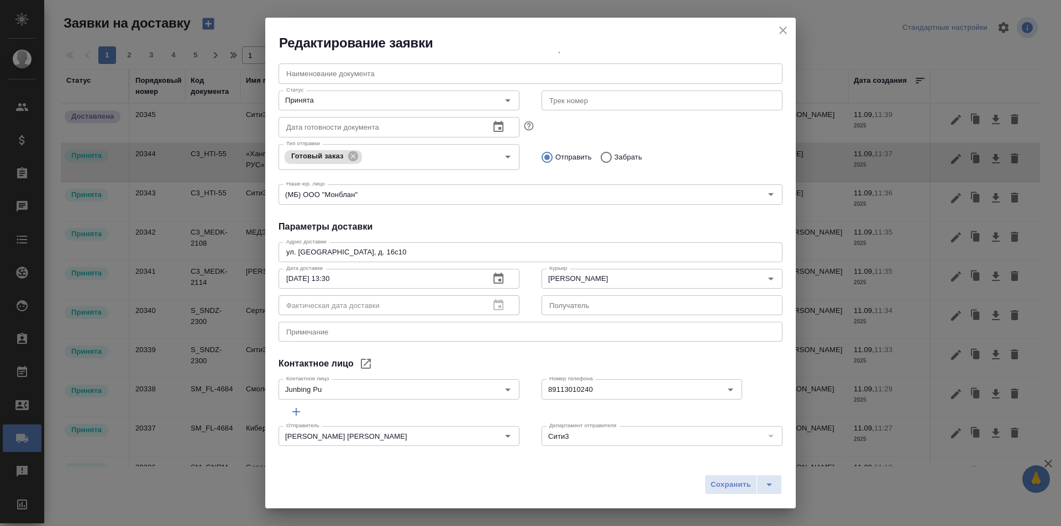
scroll to position [150, 0]
click at [783, 31] on icon "close" at bounding box center [783, 31] width 8 height 8
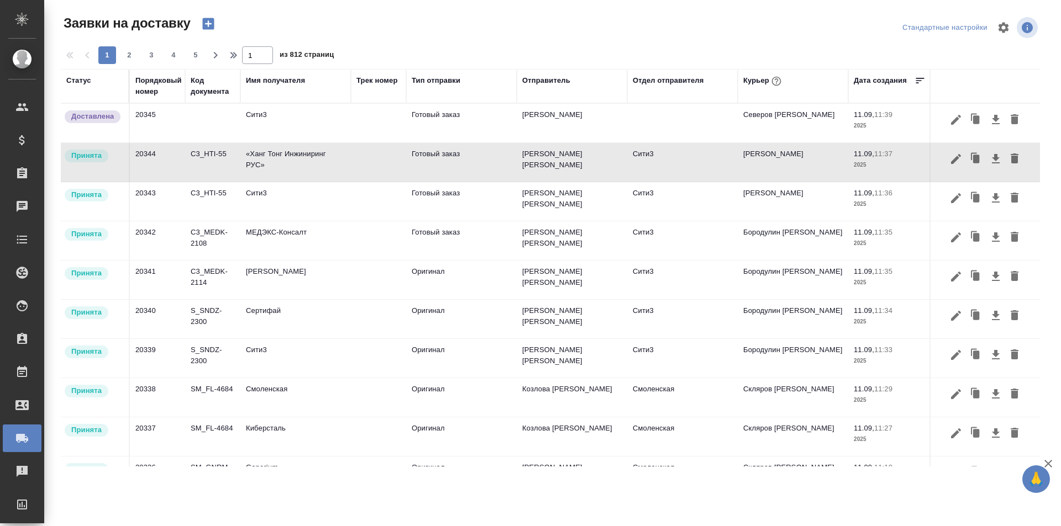
click at [949, 124] on icon "button" at bounding box center [955, 119] width 13 height 13
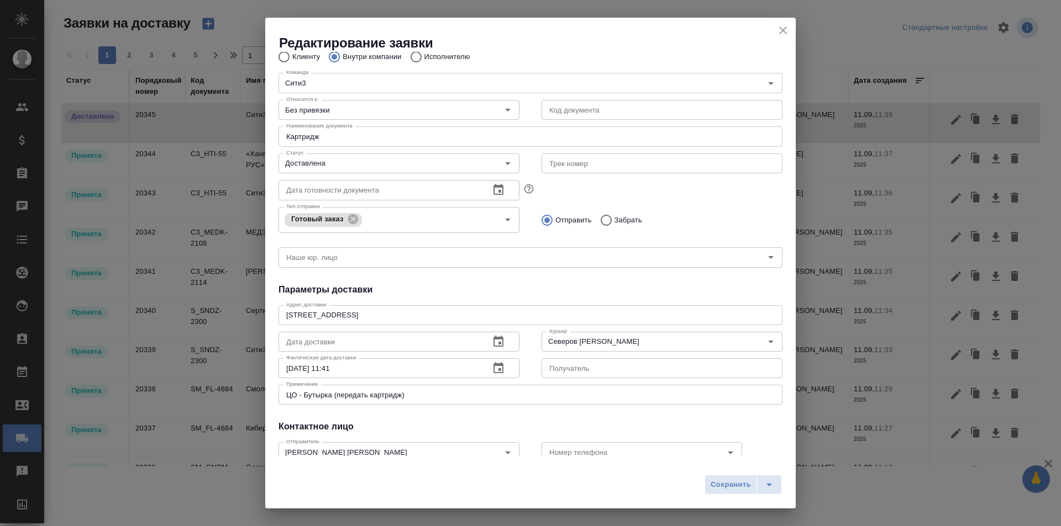
scroll to position [130, 0]
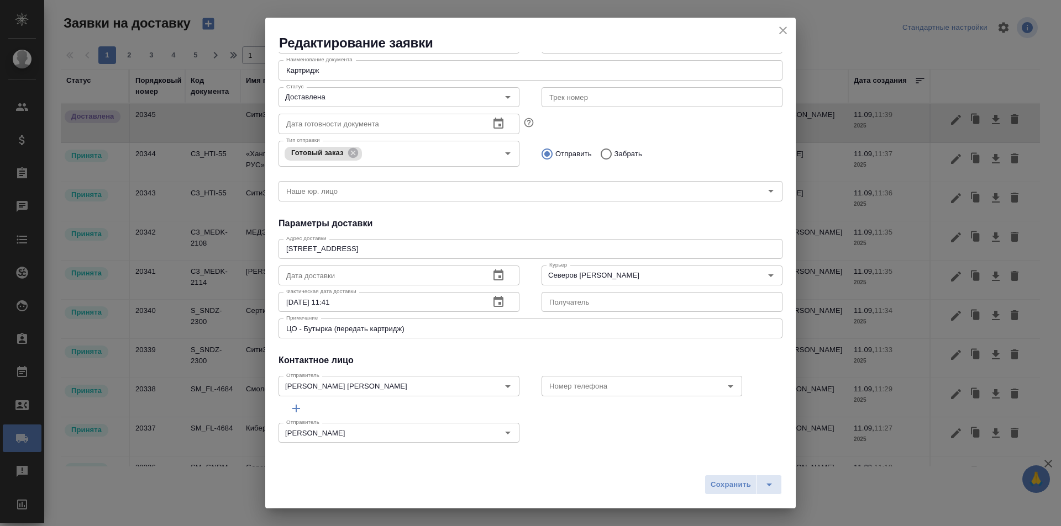
click at [551, 428] on div "Отправитель [PERSON_NAME] [PERSON_NAME]" at bounding box center [530, 432] width 526 height 49
click at [490, 392] on icon "Очистить" at bounding box center [493, 386] width 11 height 11
click at [568, 419] on div "Отправитель [PERSON_NAME] [PERSON_NAME]" at bounding box center [530, 432] width 526 height 49
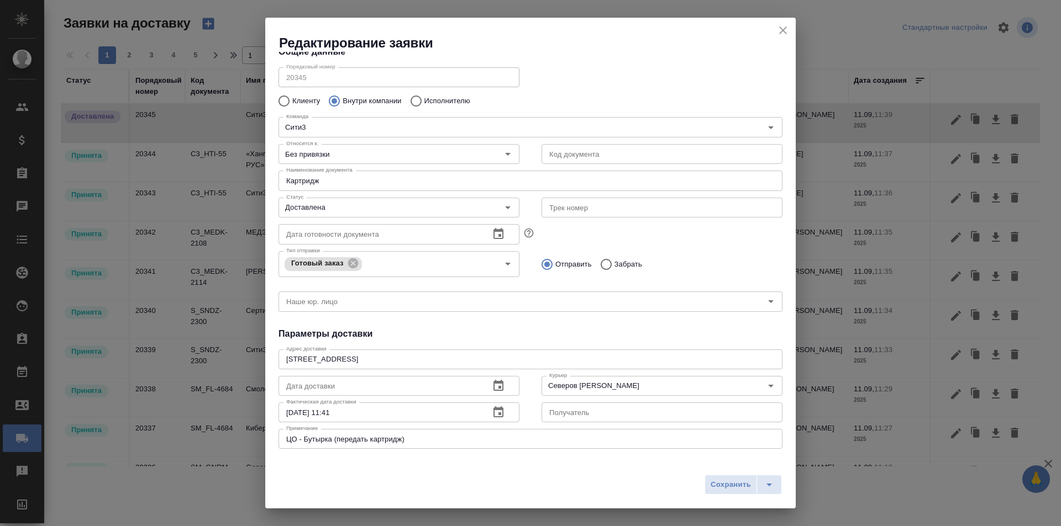
scroll to position [0, 0]
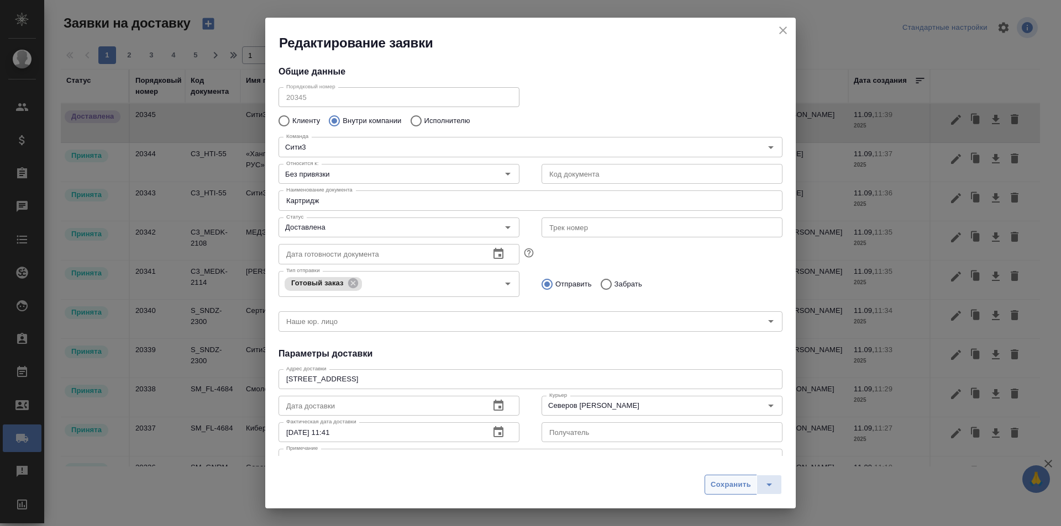
click at [713, 482] on span "Сохранить" at bounding box center [730, 485] width 40 height 13
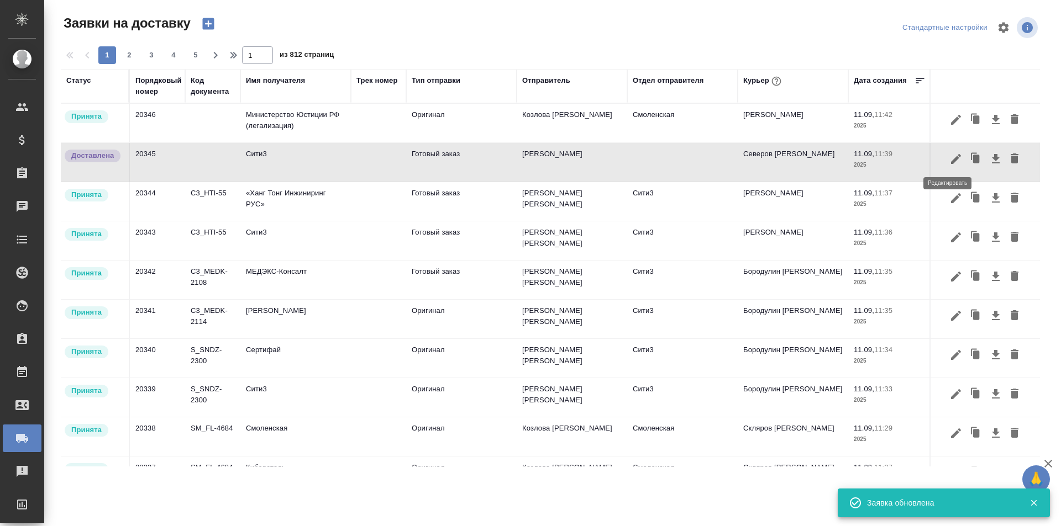
click at [951, 161] on icon "button" at bounding box center [956, 159] width 10 height 10
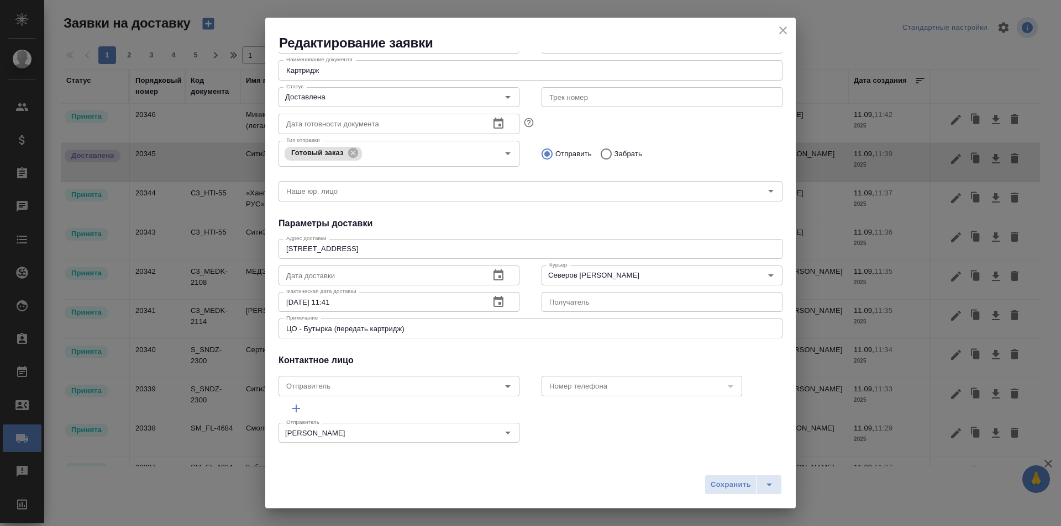
scroll to position [20, 0]
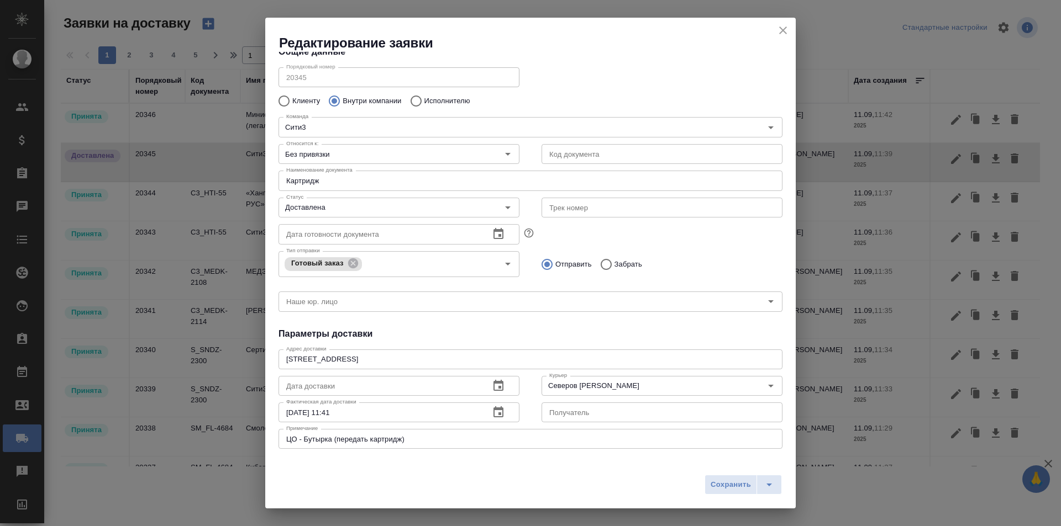
click at [774, 31] on button "close" at bounding box center [782, 30] width 17 height 17
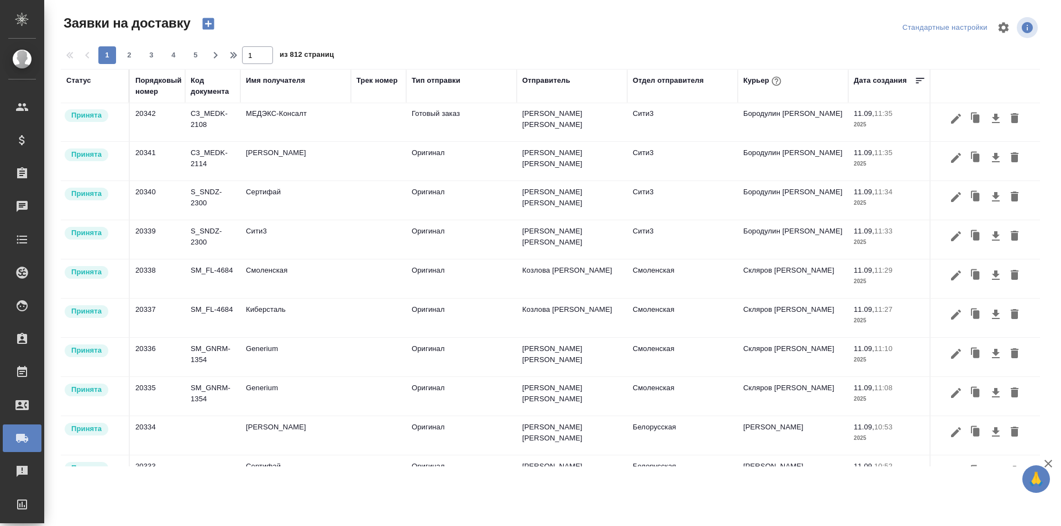
scroll to position [166, 0]
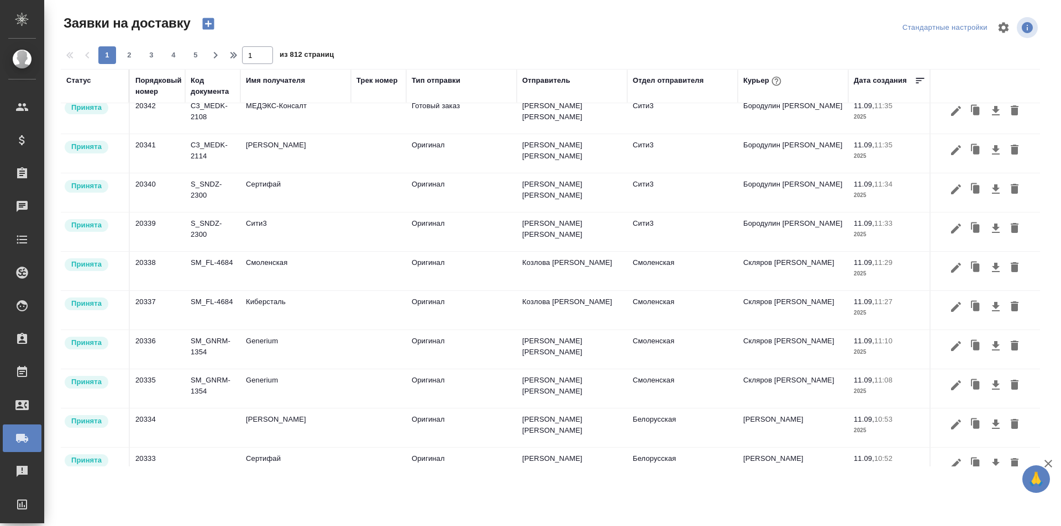
click at [949, 346] on icon "button" at bounding box center [955, 346] width 13 height 13
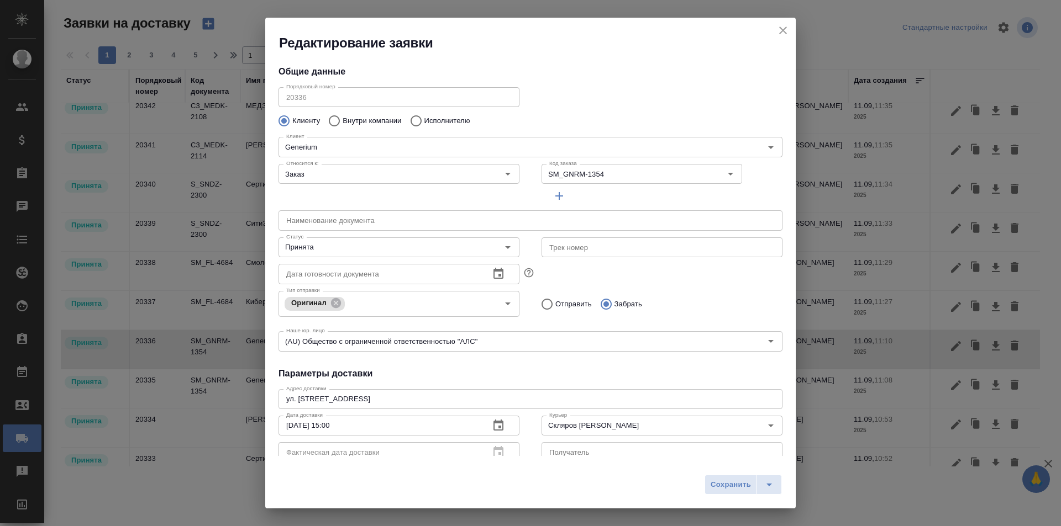
type input "Соловьева Алена"
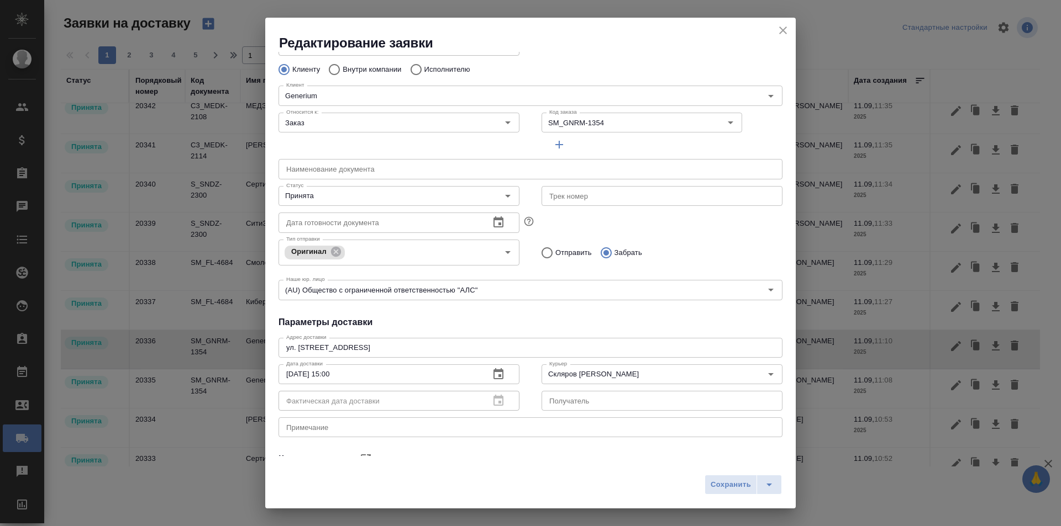
scroll to position [55, 0]
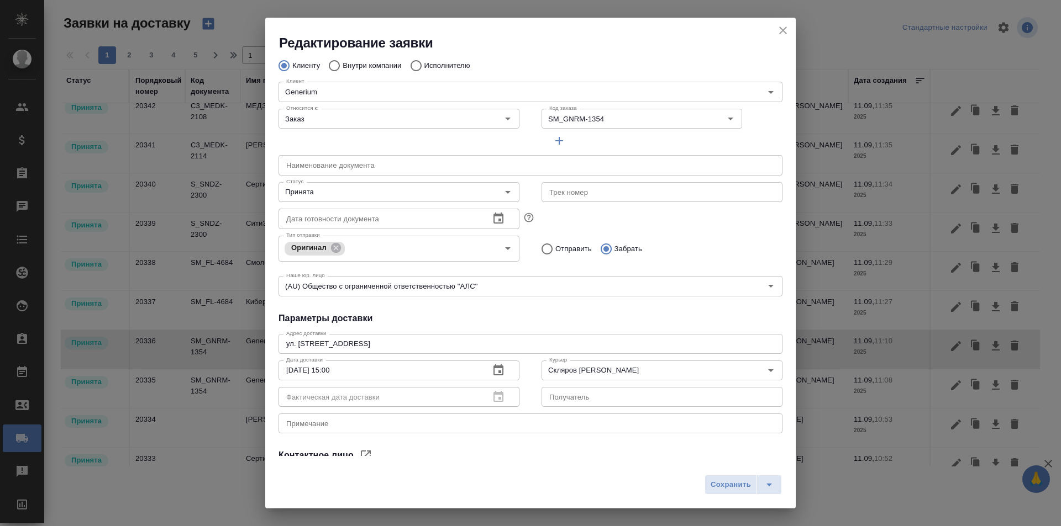
click at [776, 38] on h2 "Редактирование заявки" at bounding box center [537, 43] width 516 height 18
click at [783, 31] on icon "close" at bounding box center [782, 30] width 13 height 13
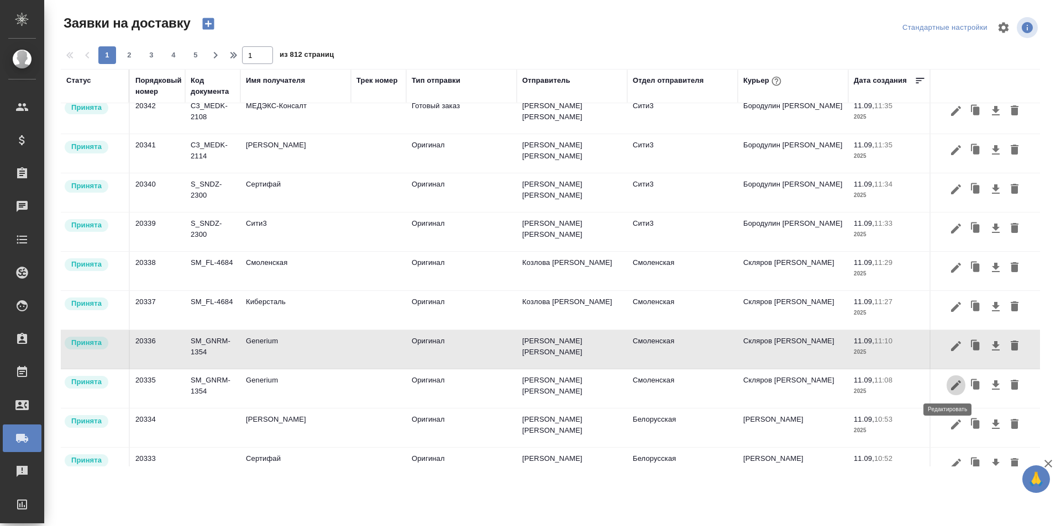
click at [951, 388] on icon "button" at bounding box center [955, 385] width 13 height 13
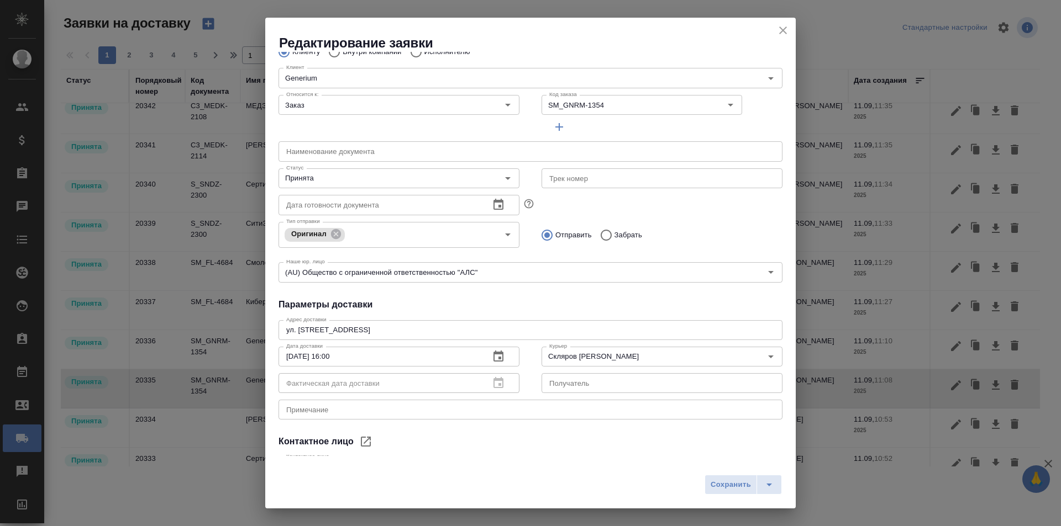
scroll to position [150, 0]
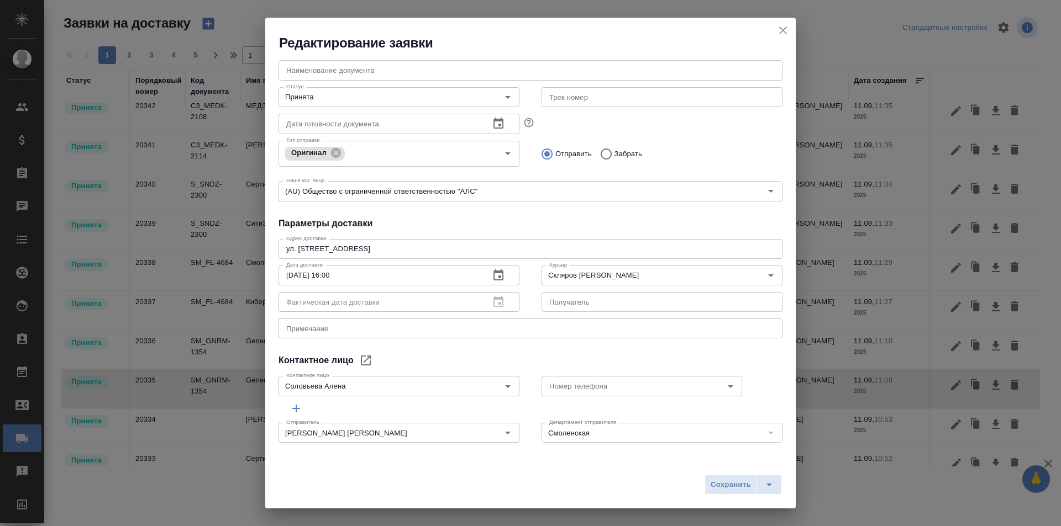
click at [778, 35] on icon "close" at bounding box center [782, 30] width 13 height 13
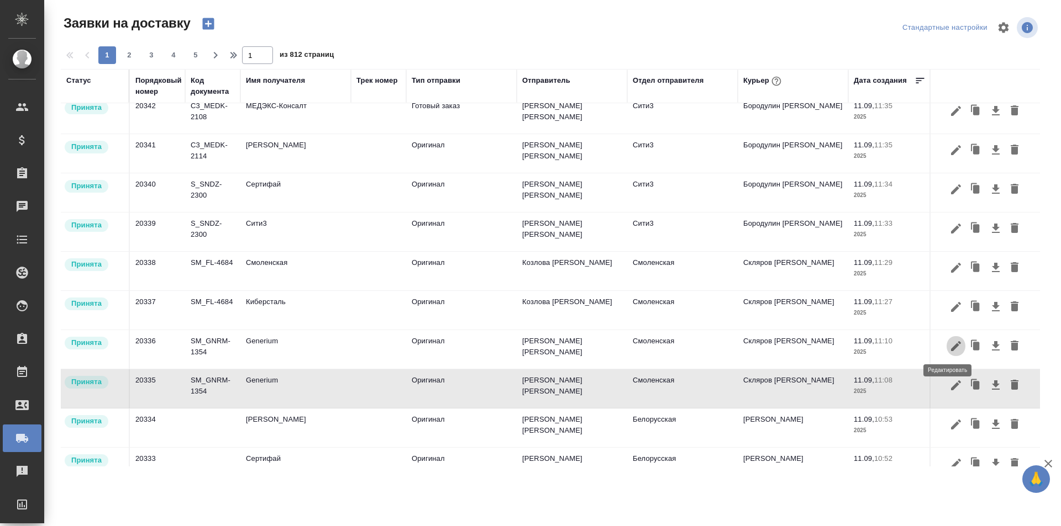
click at [949, 346] on icon "button" at bounding box center [955, 346] width 13 height 13
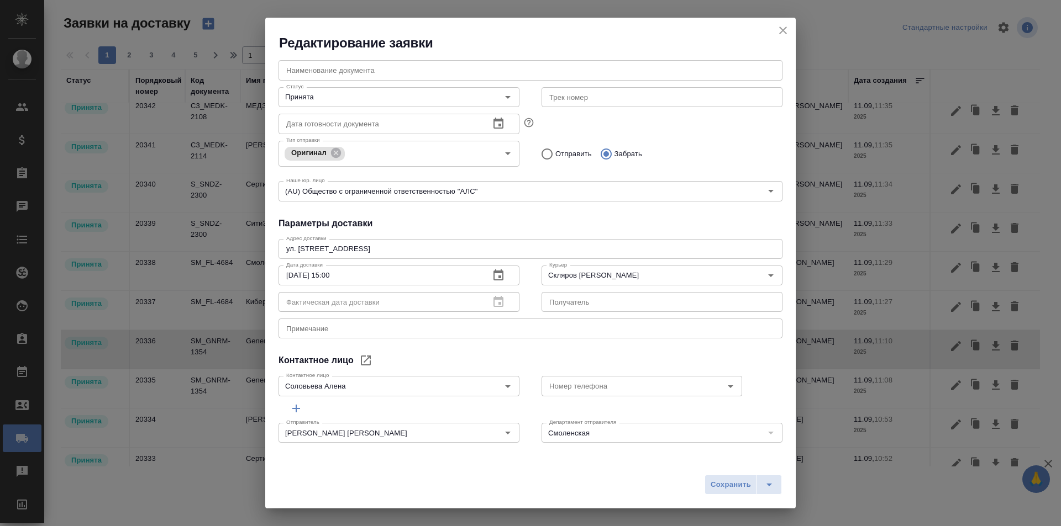
click at [776, 34] on button "close" at bounding box center [782, 30] width 17 height 17
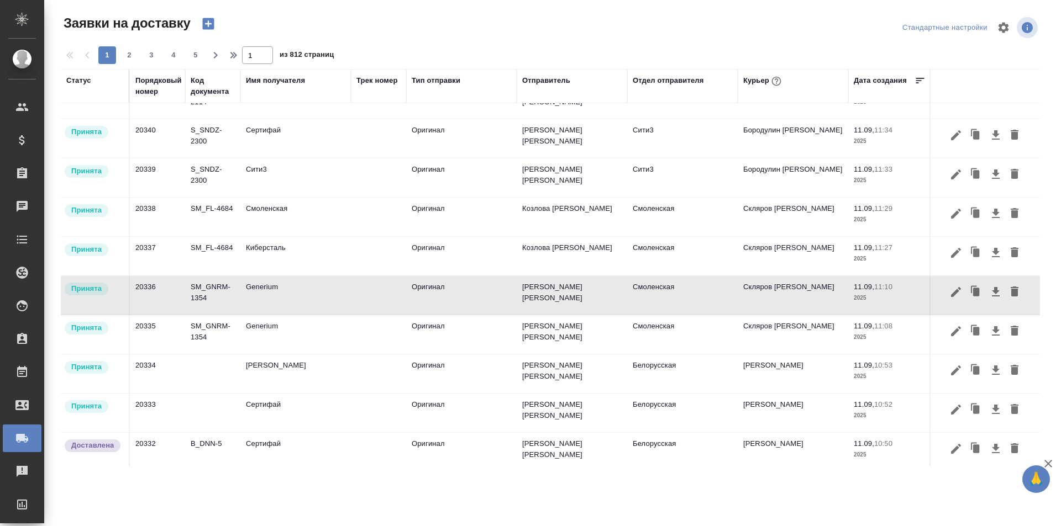
scroll to position [221, 0]
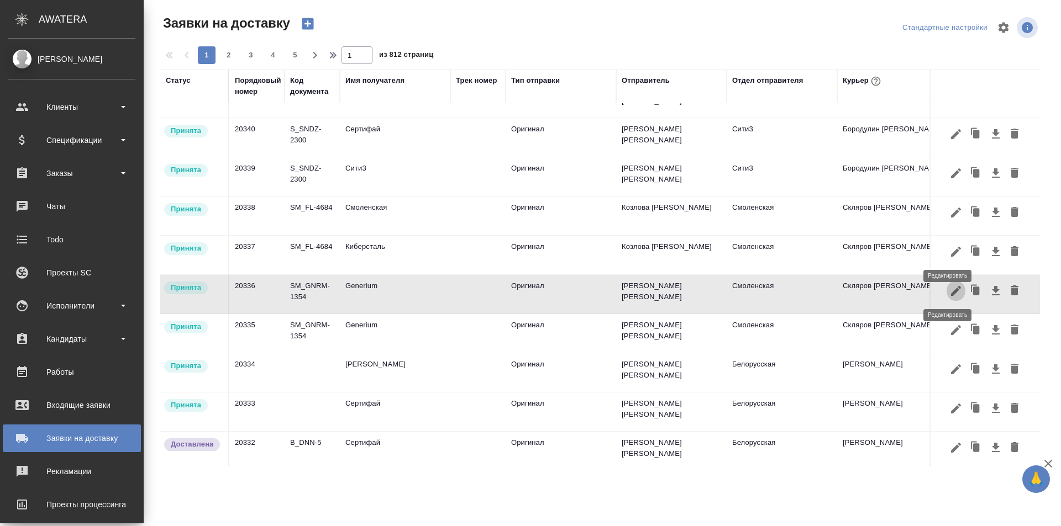
click at [952, 251] on icon "button" at bounding box center [955, 251] width 13 height 13
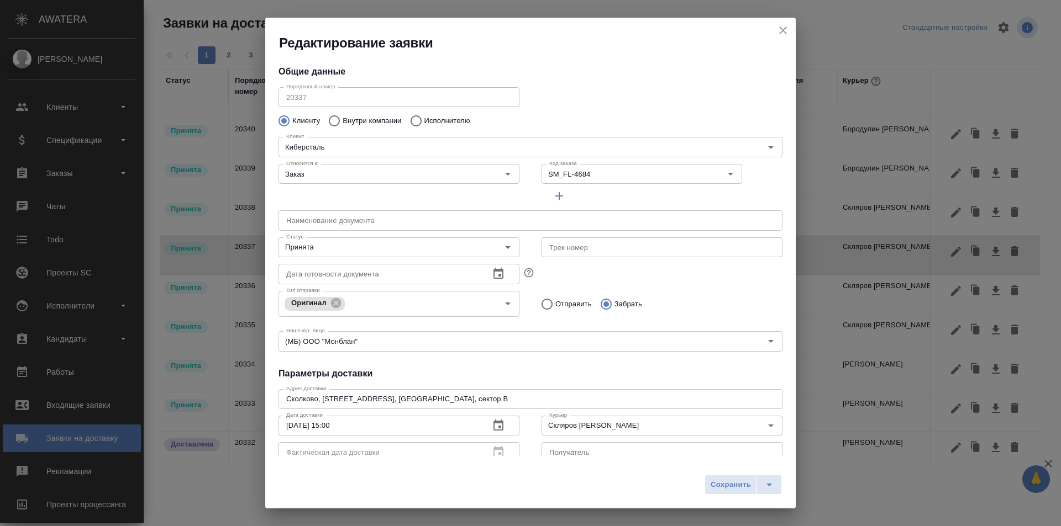
type input "Козлова [PERSON_NAME]"
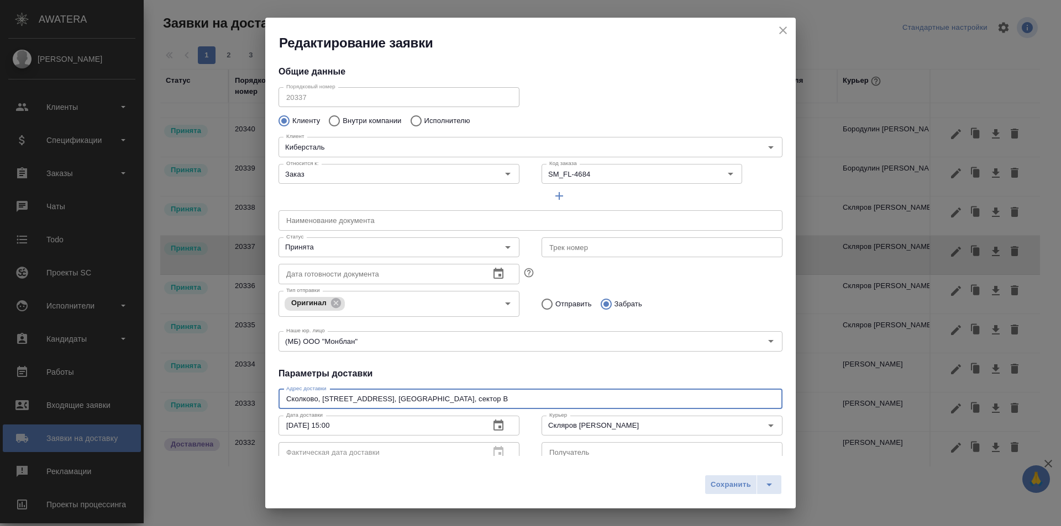
drag, startPoint x: 397, startPoint y: 397, endPoint x: 276, endPoint y: 397, distance: 121.0
click at [276, 397] on div "Общие данные Порядковый номер 20337 Порядковый номер Клиенту Внутри компании Ис…" at bounding box center [530, 254] width 530 height 404
